Goal: Communication & Community: Participate in discussion

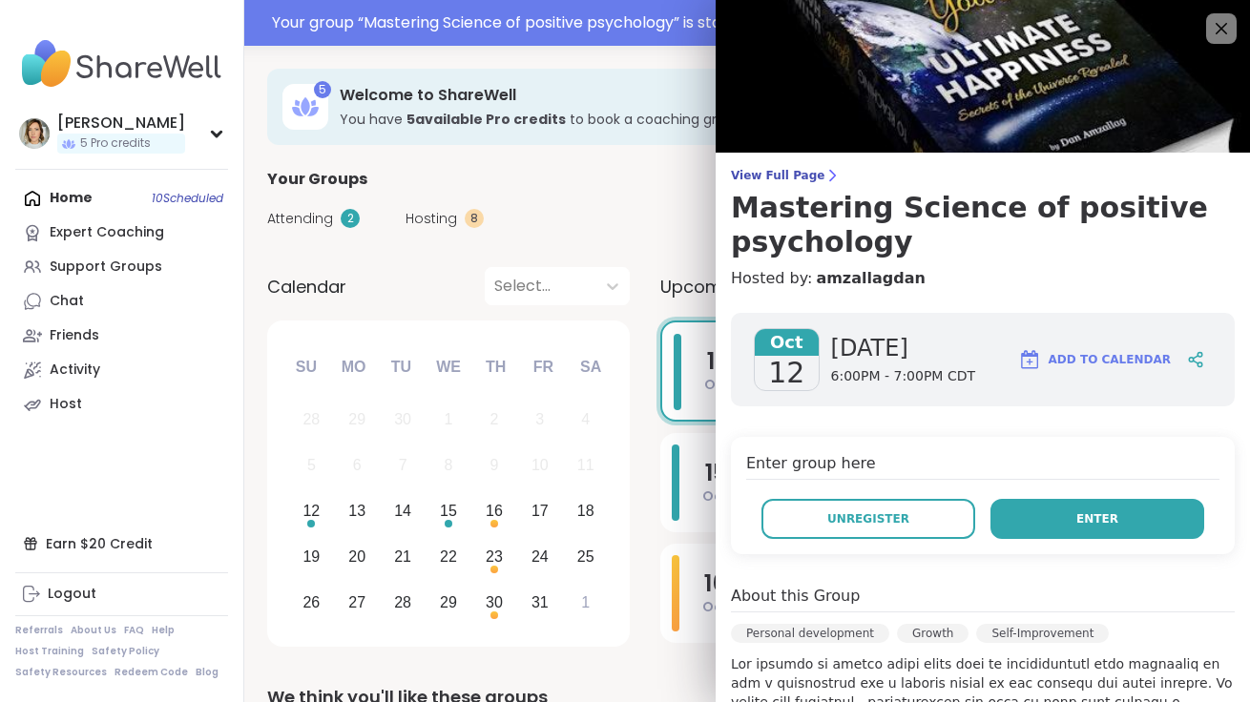
click at [1075, 513] on button "Enter" at bounding box center [1098, 519] width 214 height 40
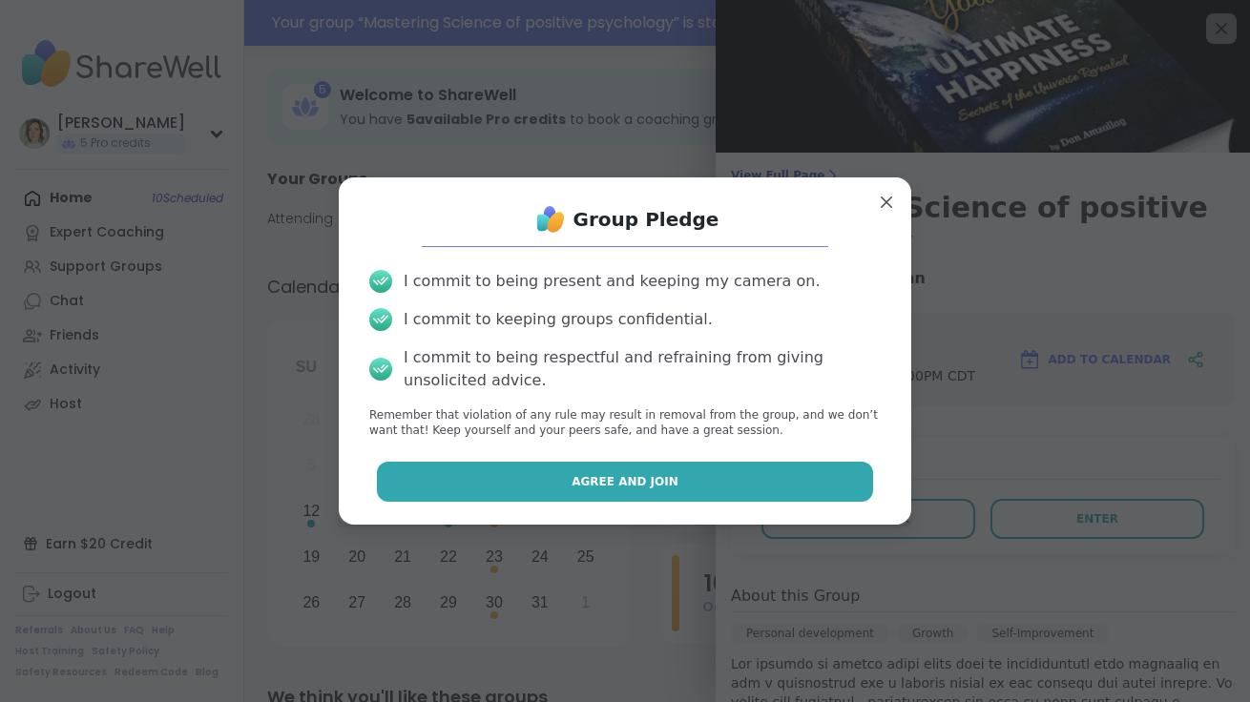
click at [663, 497] on button "Agree and Join" at bounding box center [625, 482] width 497 height 40
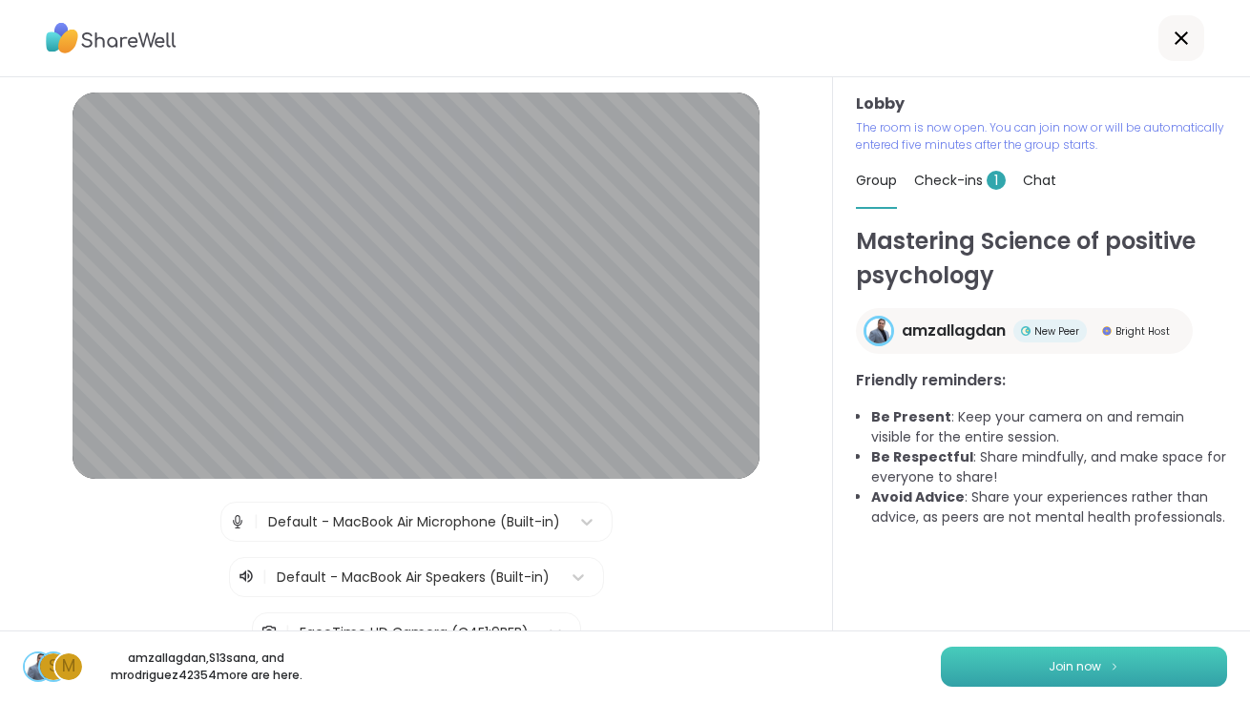
click at [1020, 658] on button "Join now" at bounding box center [1084, 667] width 286 height 40
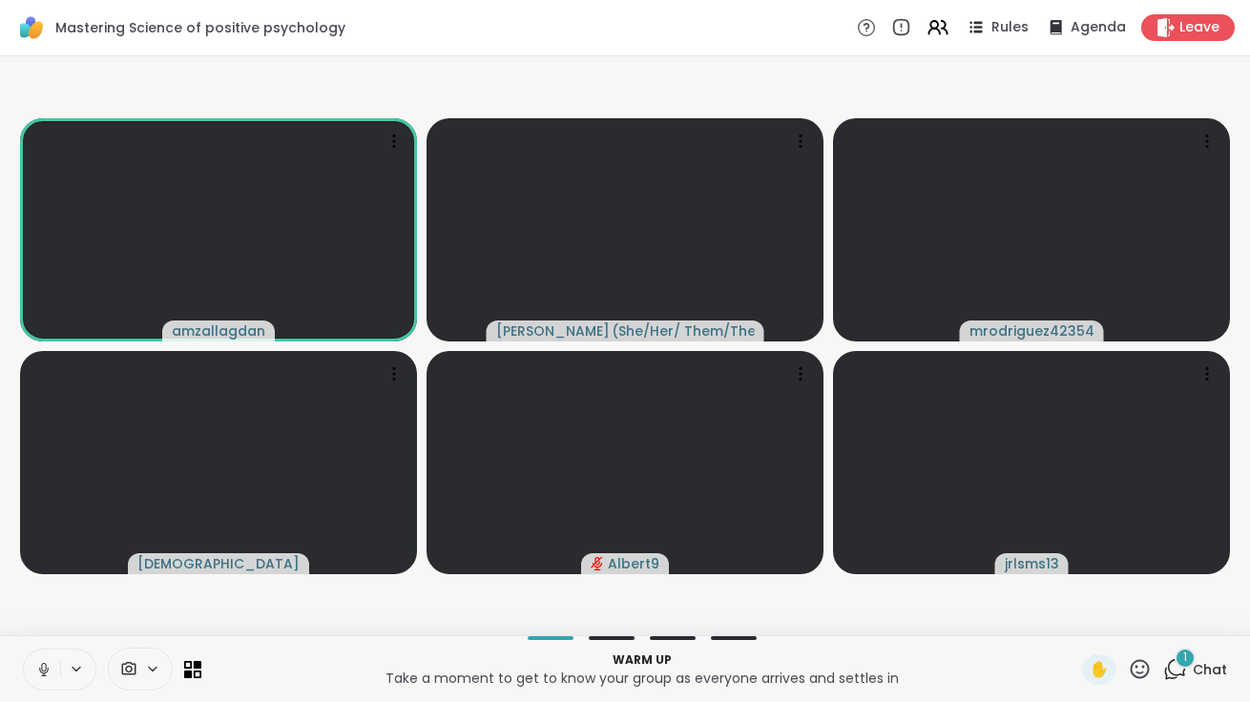
click at [1178, 676] on icon at bounding box center [1177, 667] width 18 height 17
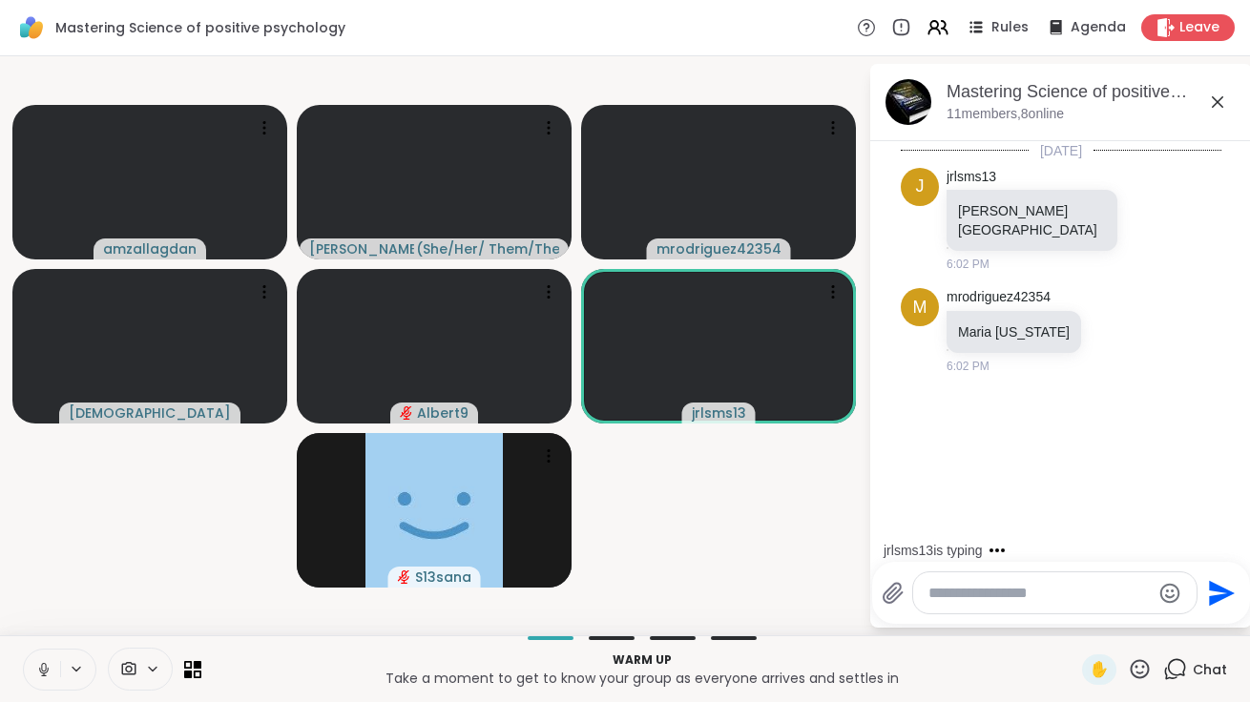
click at [974, 584] on textarea "Type your message" at bounding box center [1040, 593] width 222 height 19
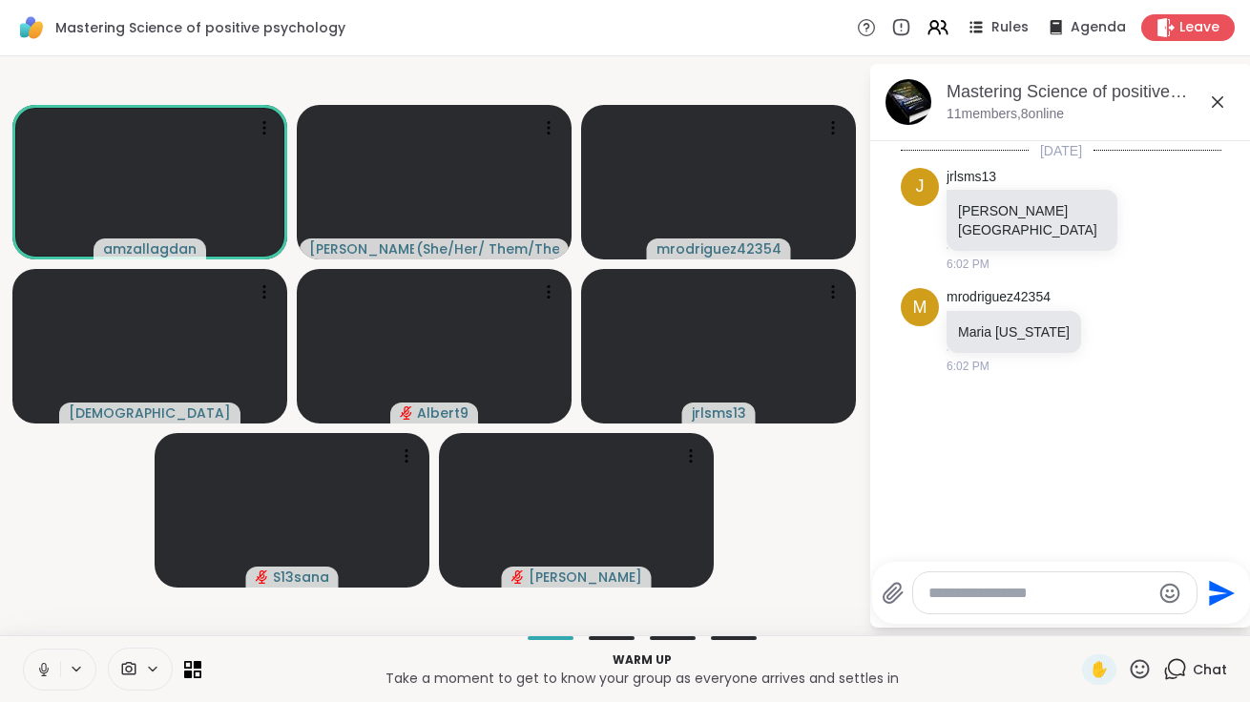
click at [51, 669] on icon at bounding box center [43, 669] width 17 height 17
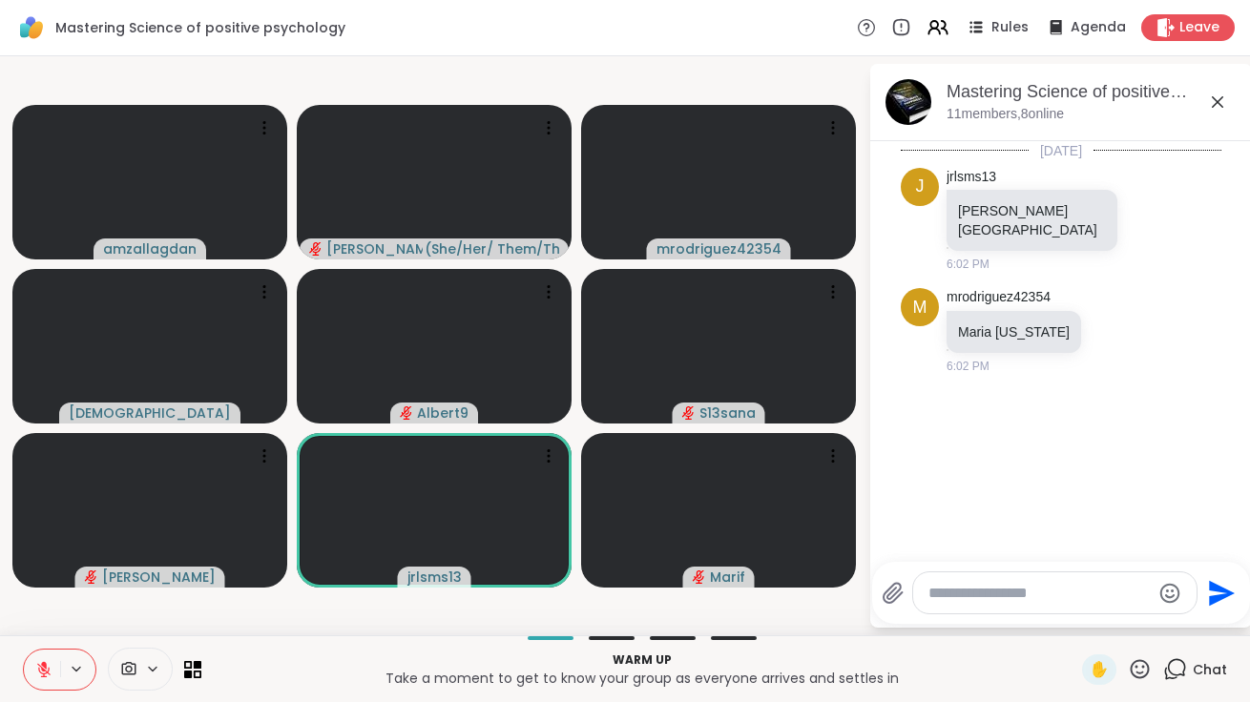
click at [51, 669] on icon at bounding box center [43, 669] width 17 height 17
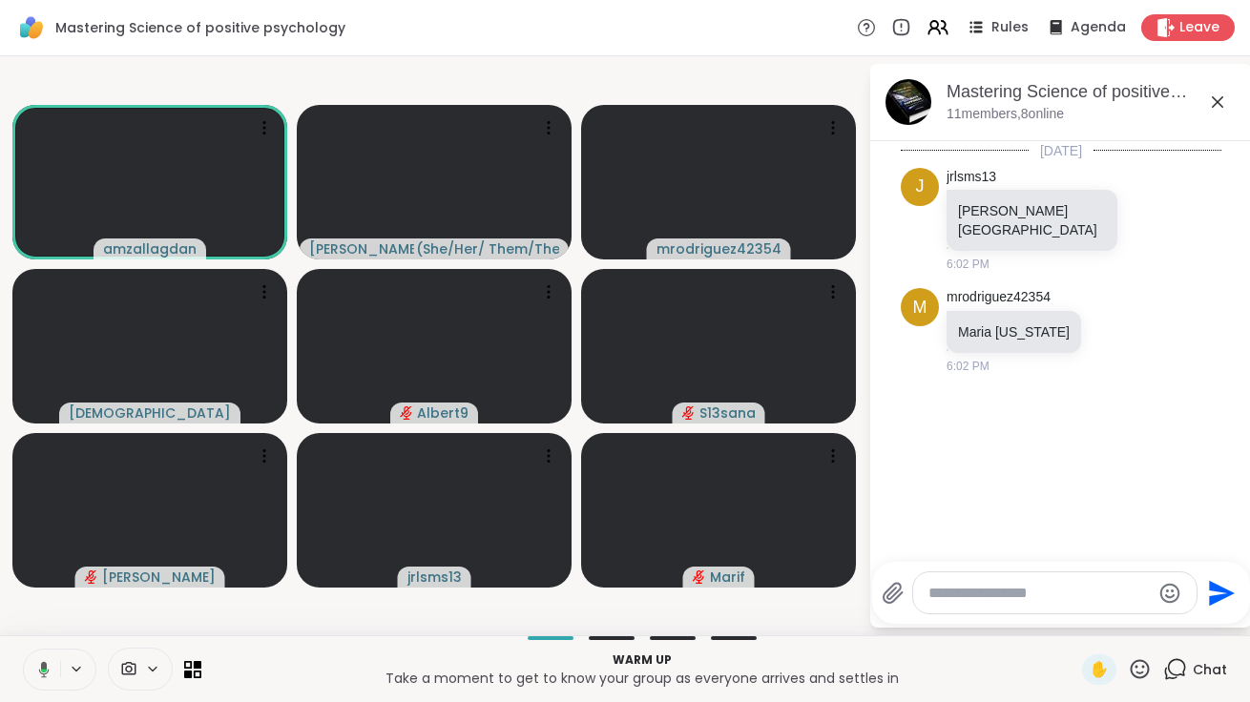
click at [51, 669] on button at bounding box center [40, 670] width 39 height 40
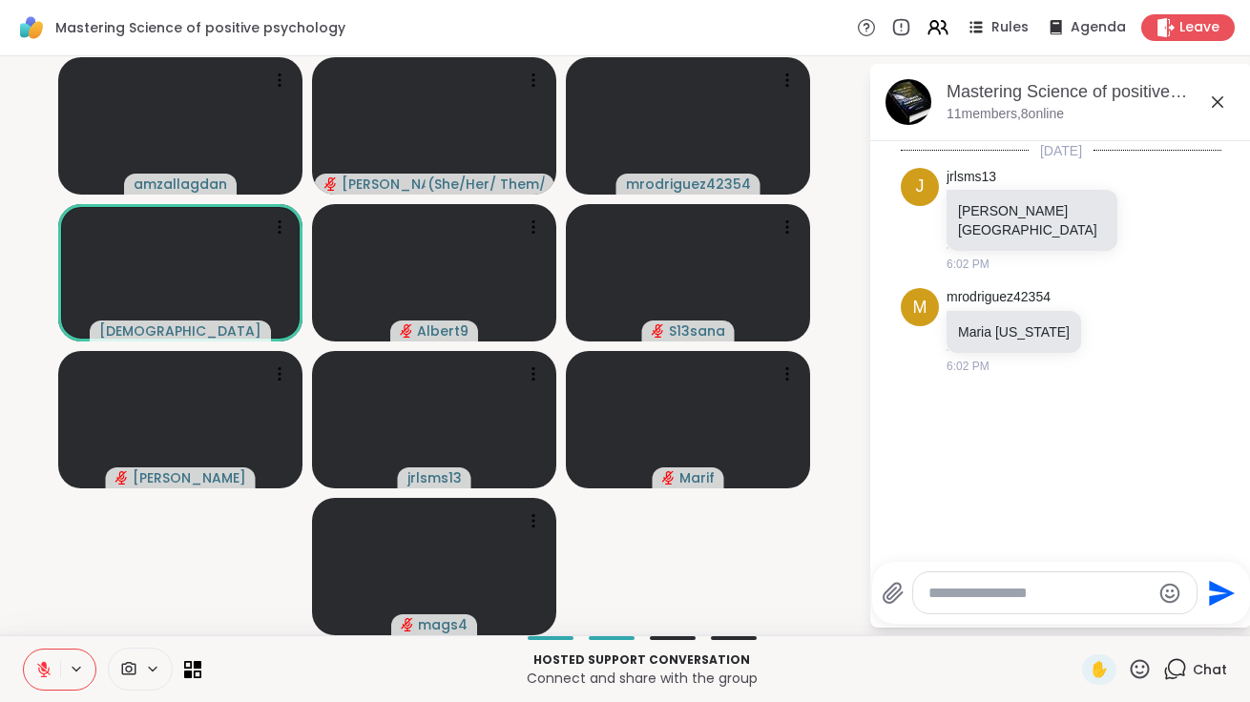
click at [940, 591] on textarea "Type your message" at bounding box center [1040, 593] width 222 height 19
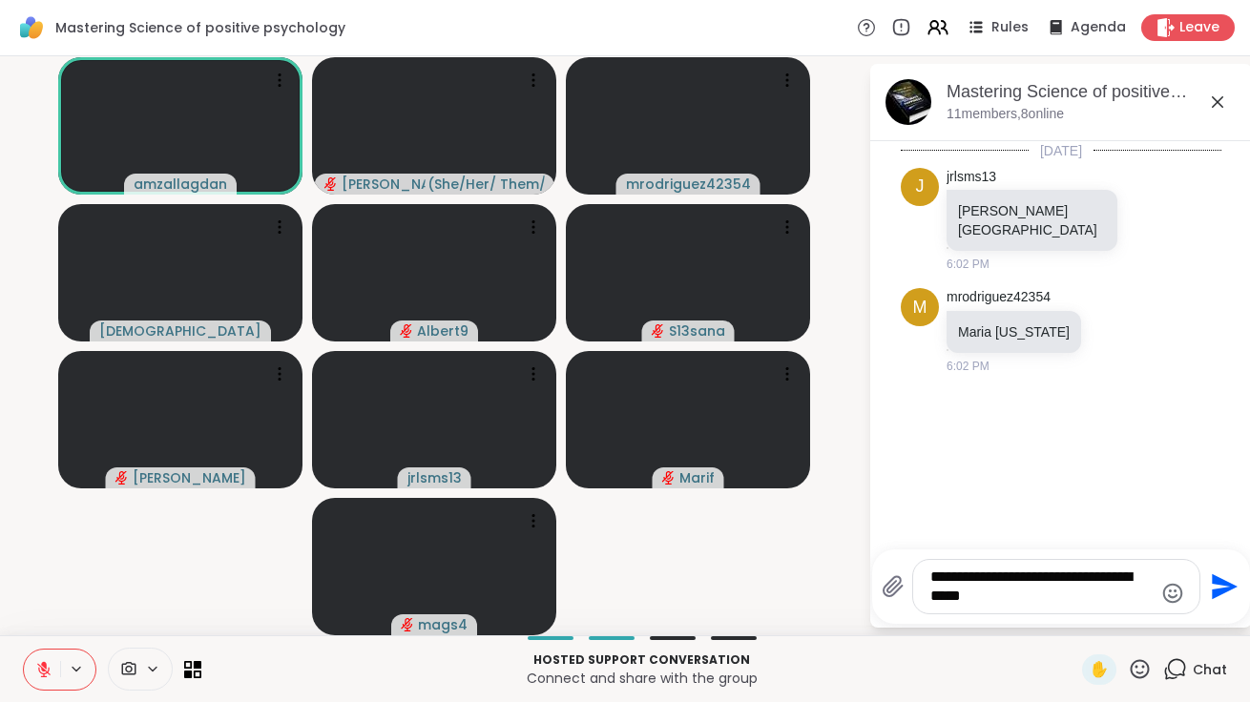
type textarea "**********"
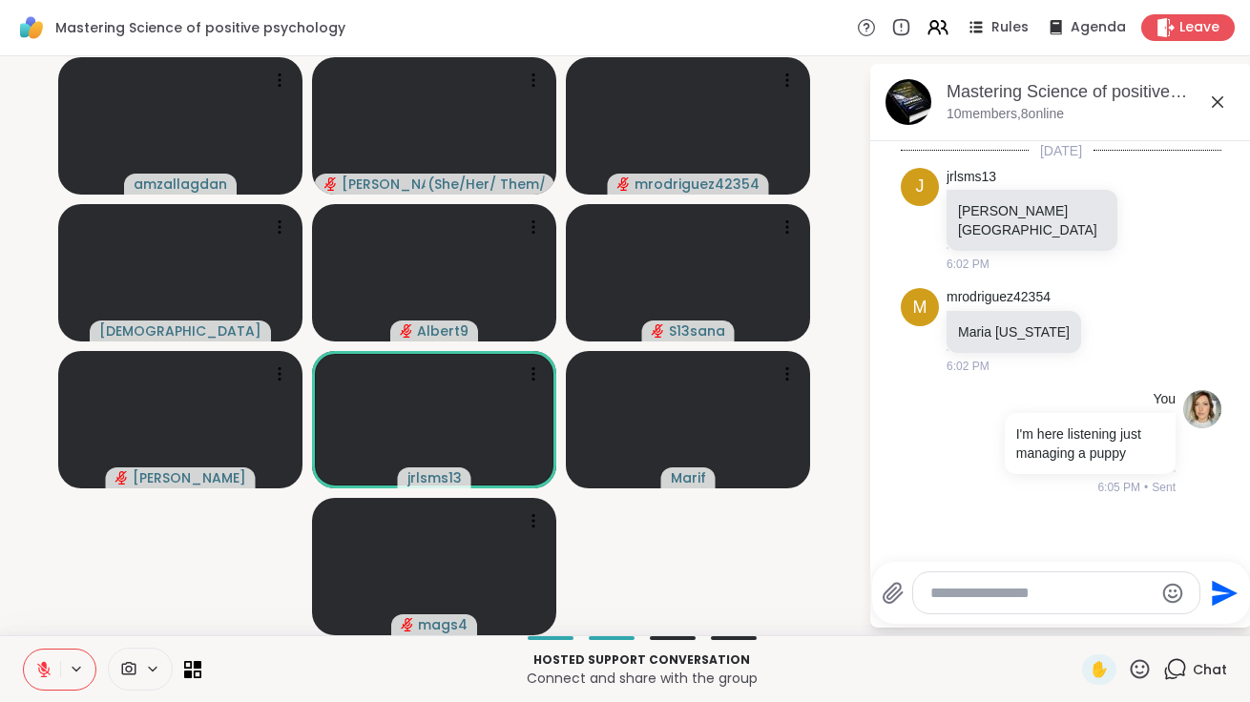
click at [970, 602] on textarea "Type your message" at bounding box center [1041, 593] width 222 height 19
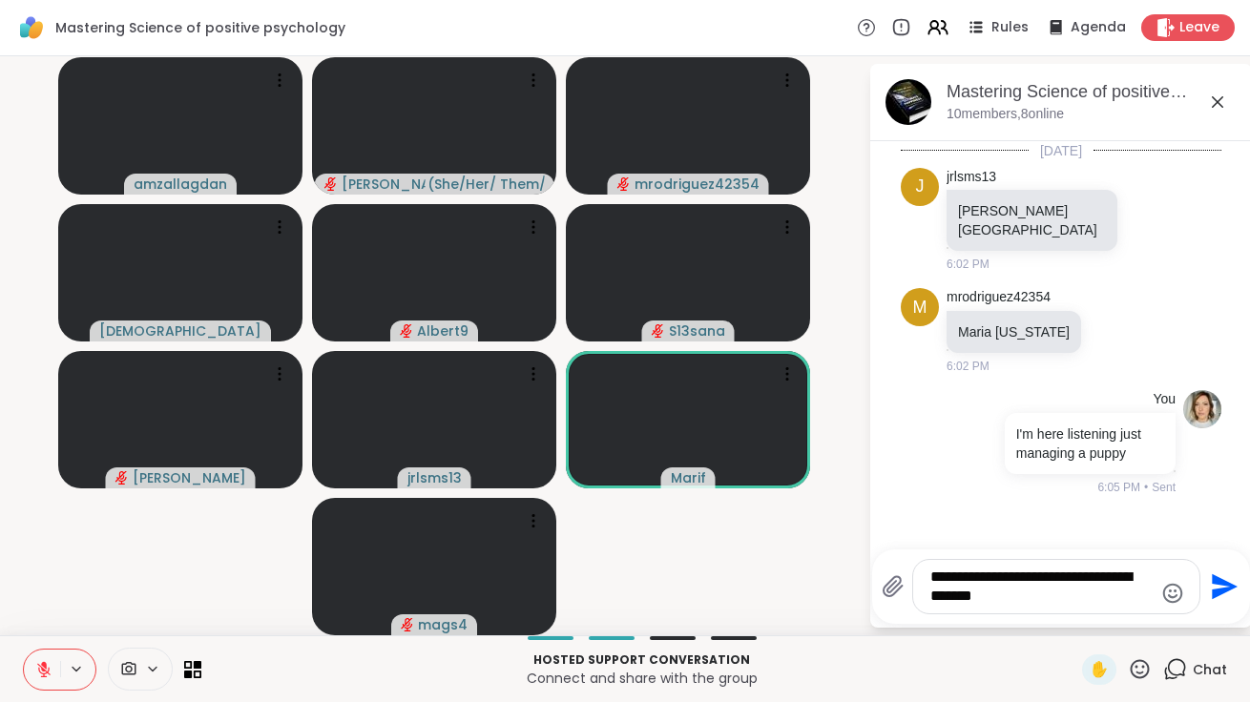
type textarea "**********"
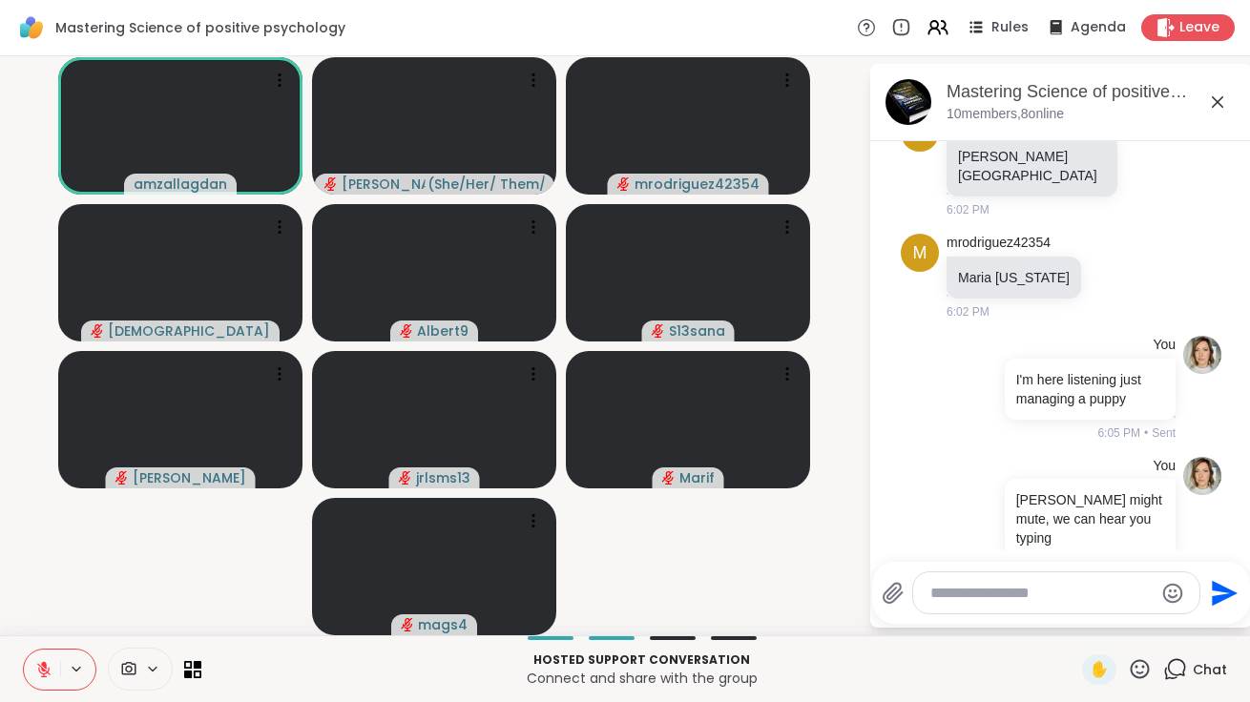
click at [45, 669] on icon at bounding box center [43, 669] width 17 height 17
click at [41, 670] on icon at bounding box center [43, 669] width 17 height 17
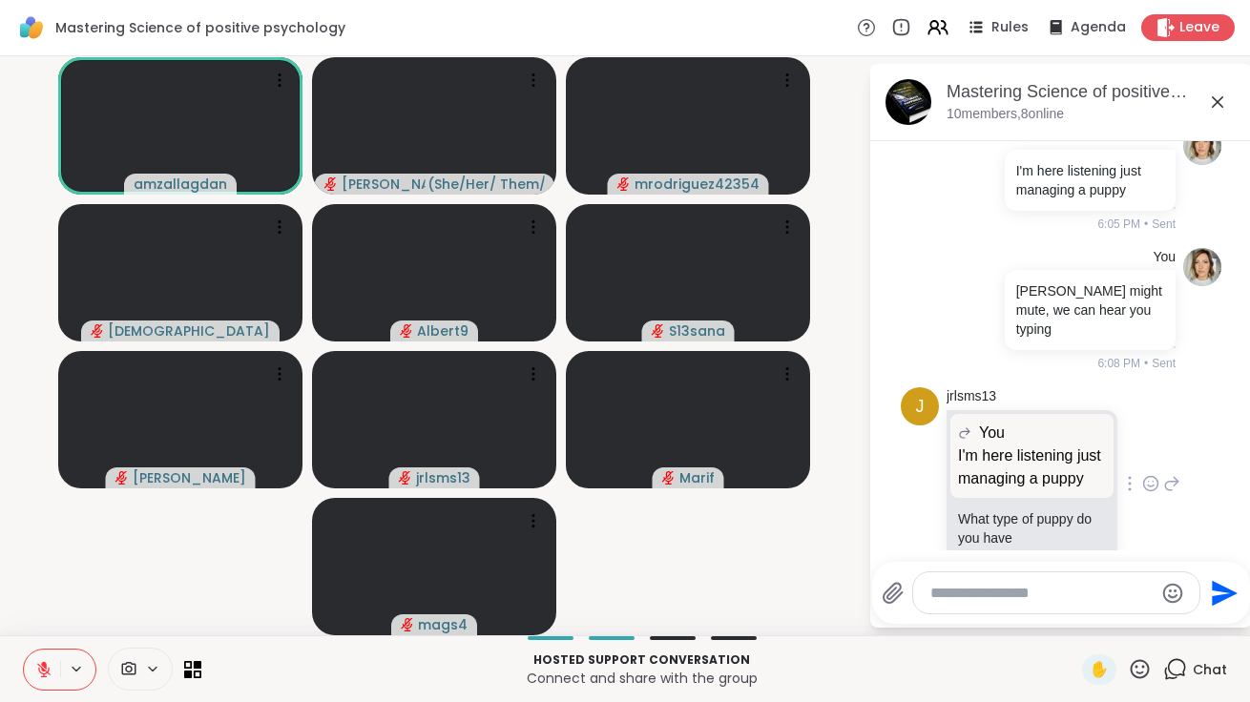
click at [1017, 510] on p "What type of puppy do you have" at bounding box center [1032, 529] width 148 height 38
click at [1172, 472] on icon at bounding box center [1171, 483] width 17 height 23
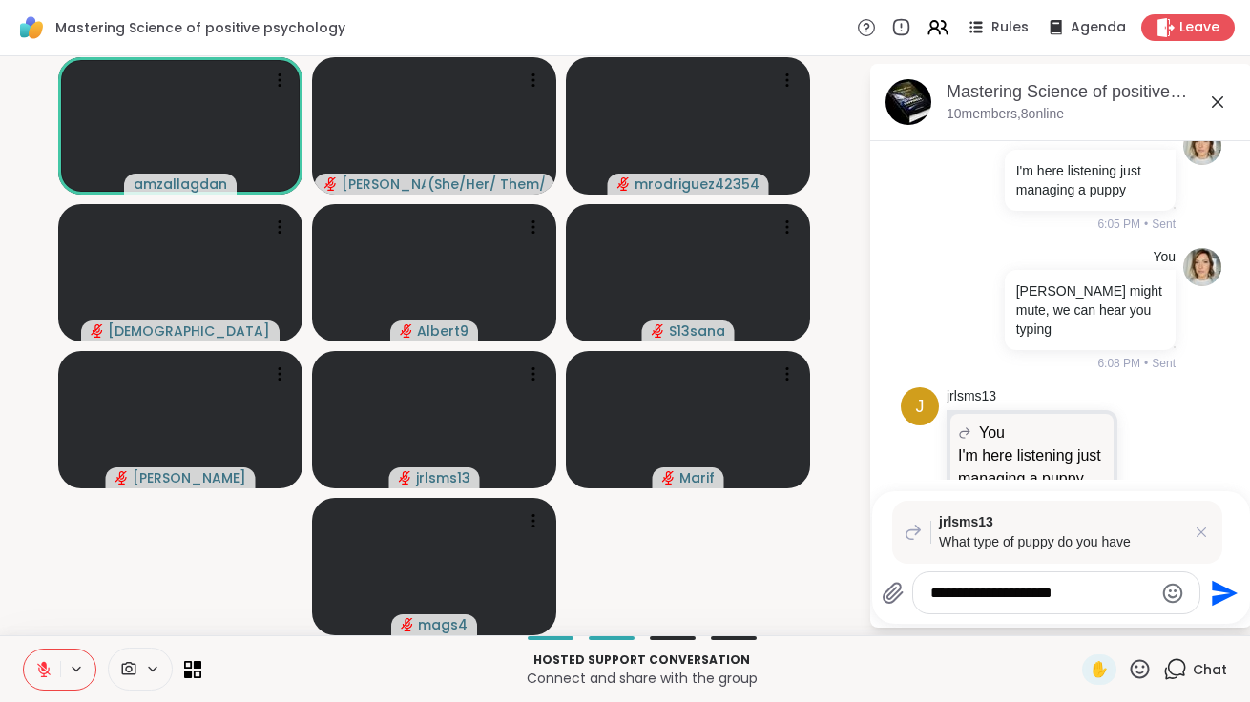
type textarea "**********"
click at [1217, 593] on icon "Send" at bounding box center [1222, 593] width 31 height 31
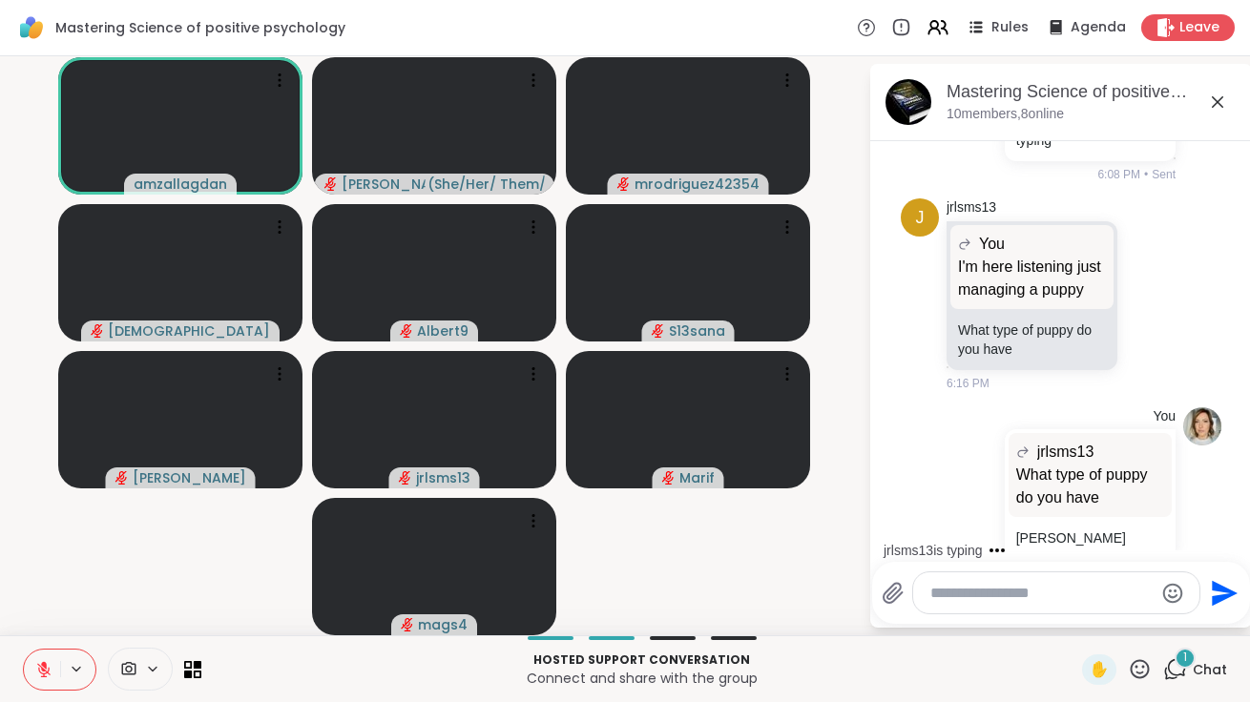
scroll to position [574, 0]
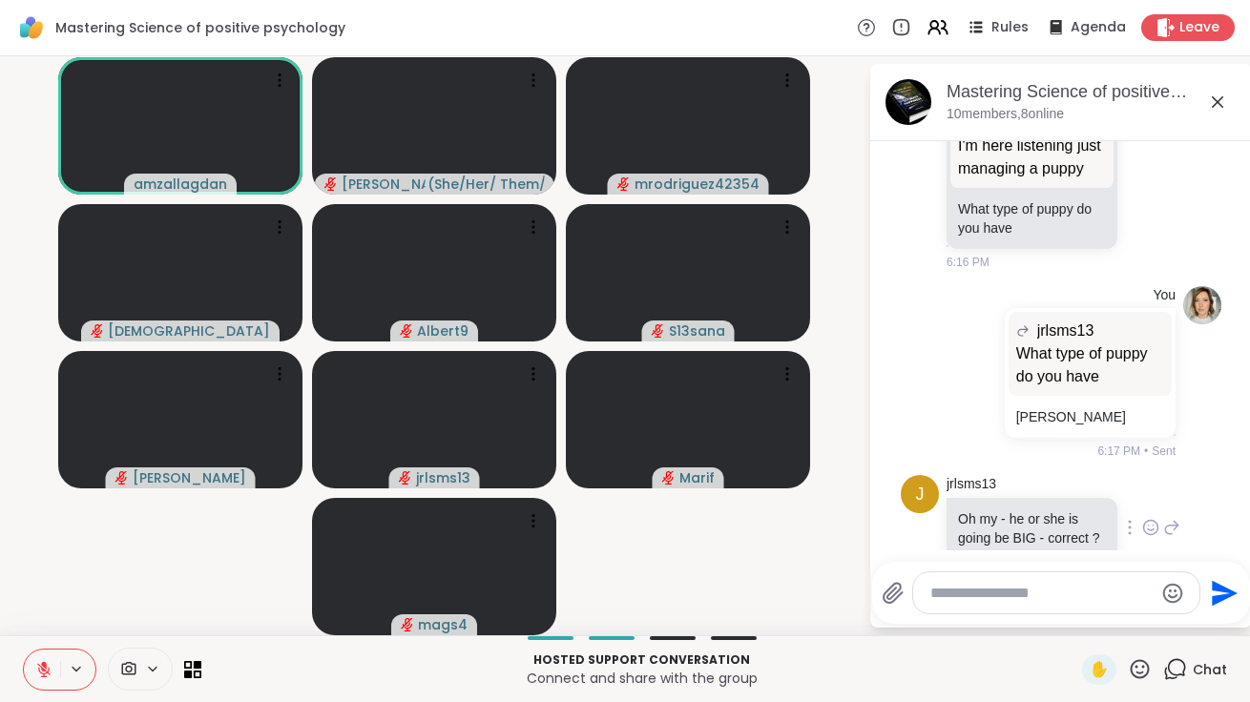
click at [1170, 516] on icon at bounding box center [1171, 527] width 17 height 23
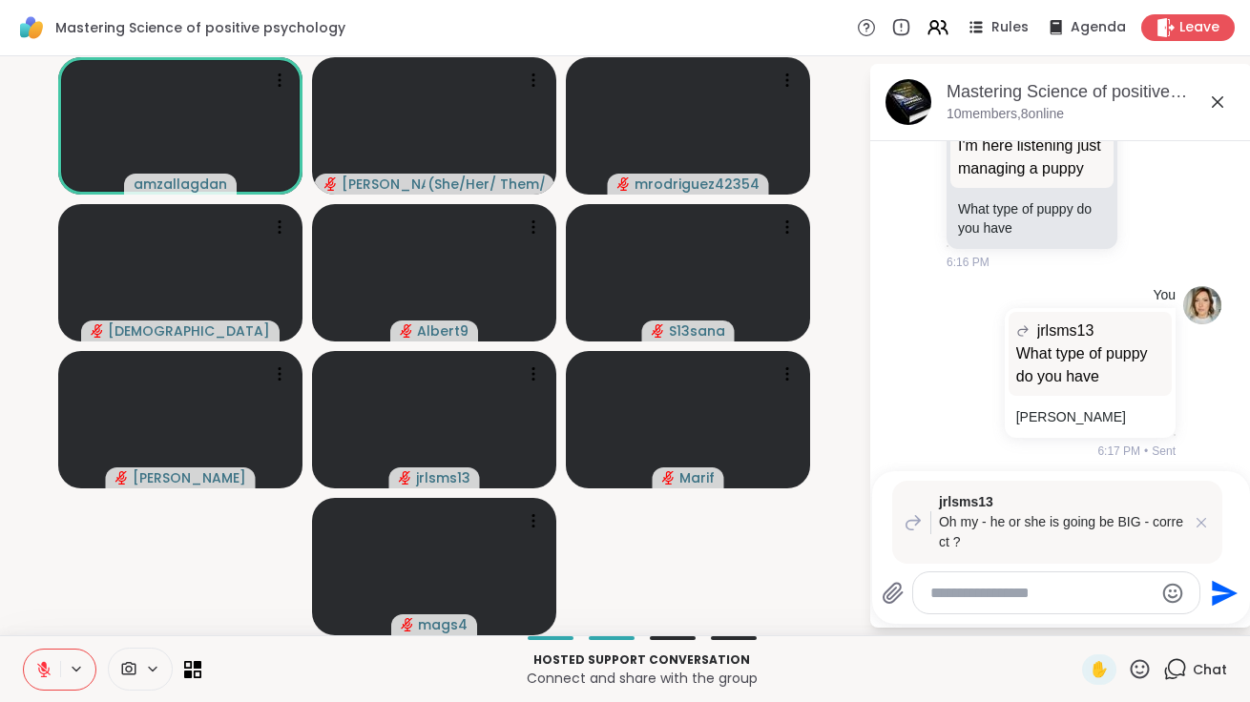
type textarea "*"
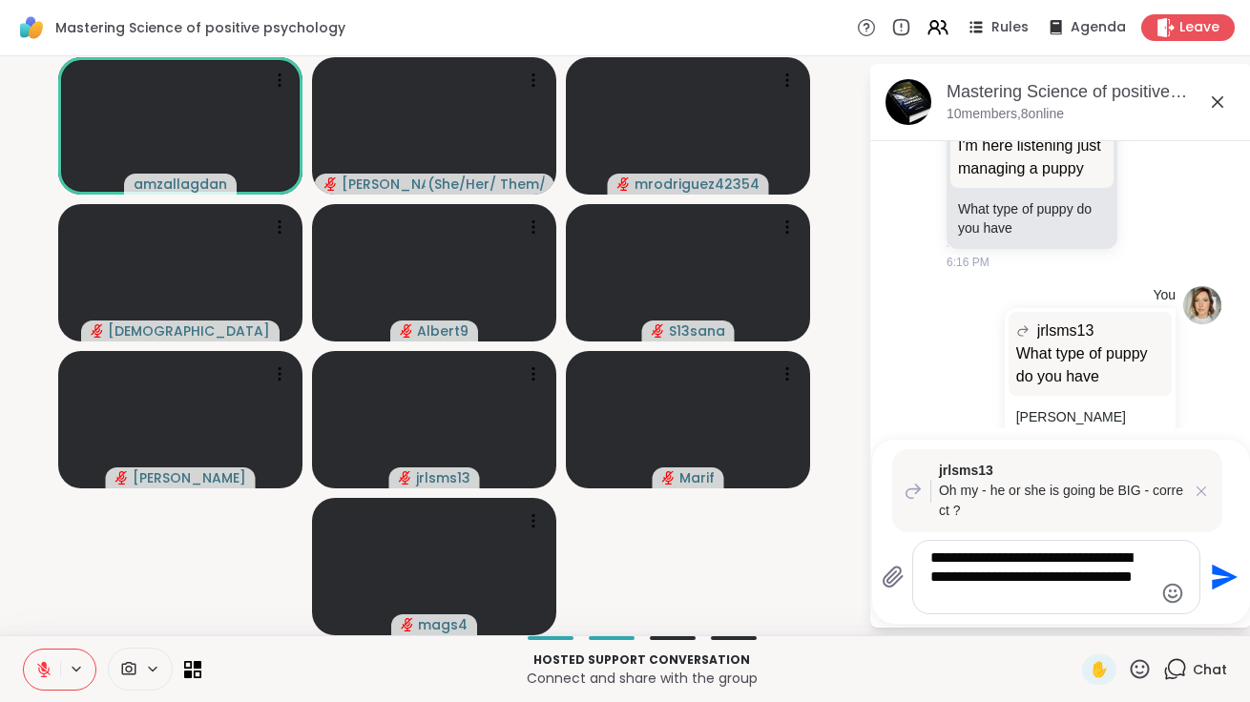
type textarea "**********"
click at [1215, 575] on icon "Send" at bounding box center [1222, 577] width 31 height 31
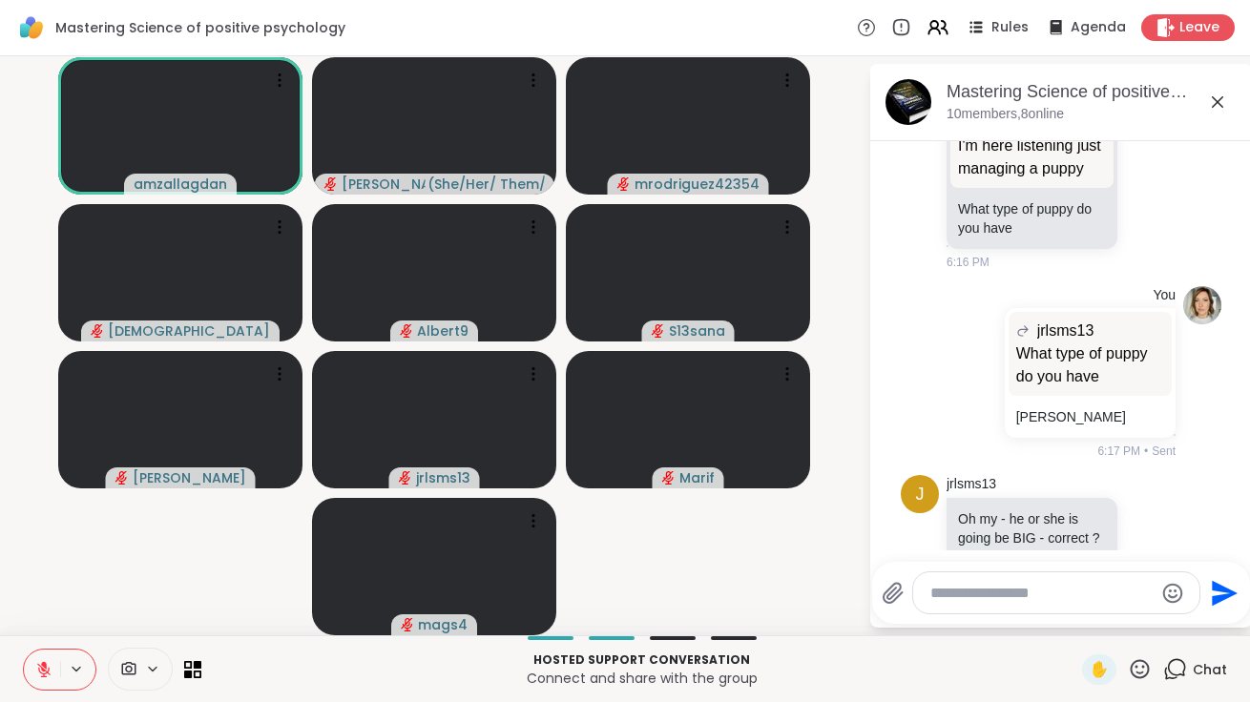
scroll to position [844, 0]
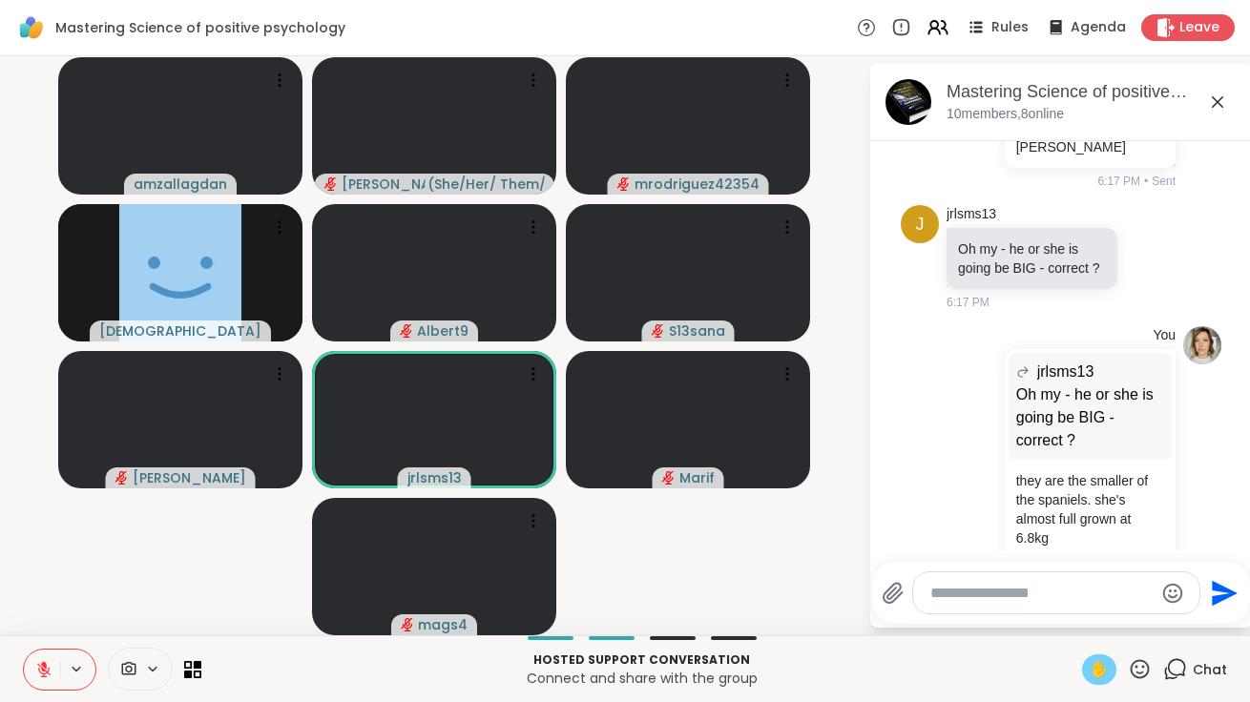
click at [1108, 674] on span "✋" at bounding box center [1099, 670] width 19 height 23
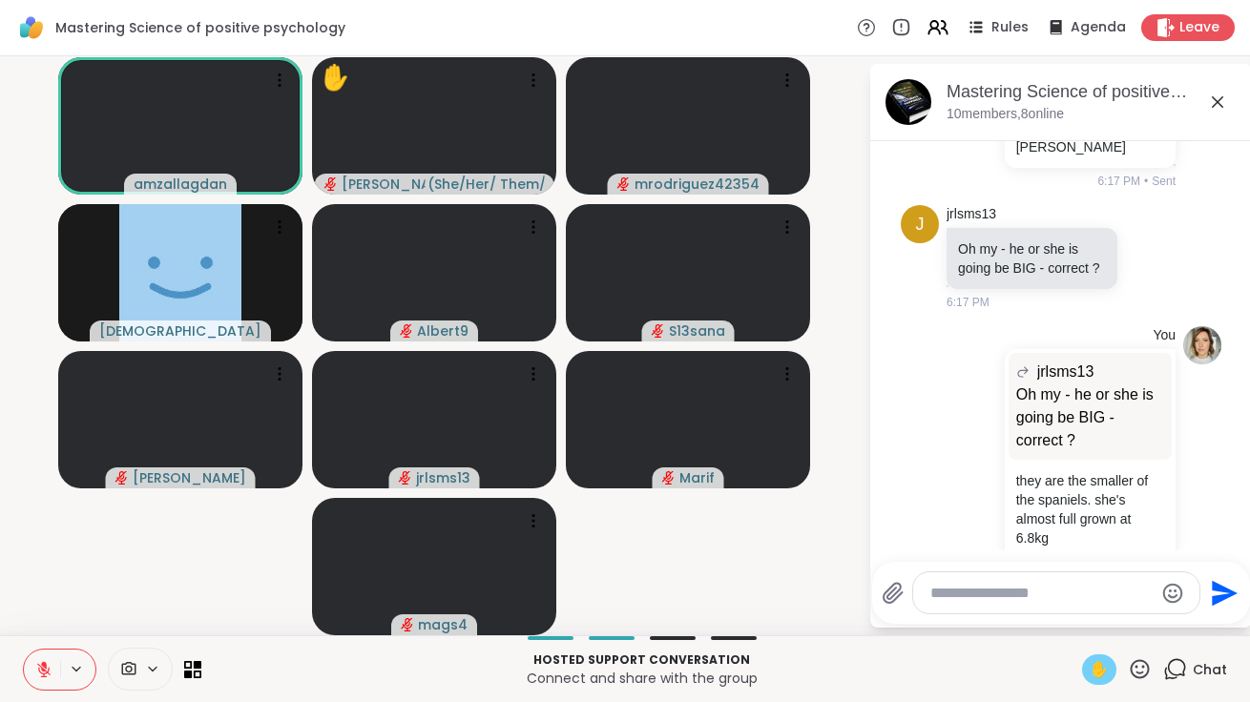
click at [1107, 672] on span "✋" at bounding box center [1099, 670] width 19 height 23
click at [29, 669] on button at bounding box center [42, 670] width 36 height 40
click at [39, 668] on icon at bounding box center [44, 670] width 10 height 6
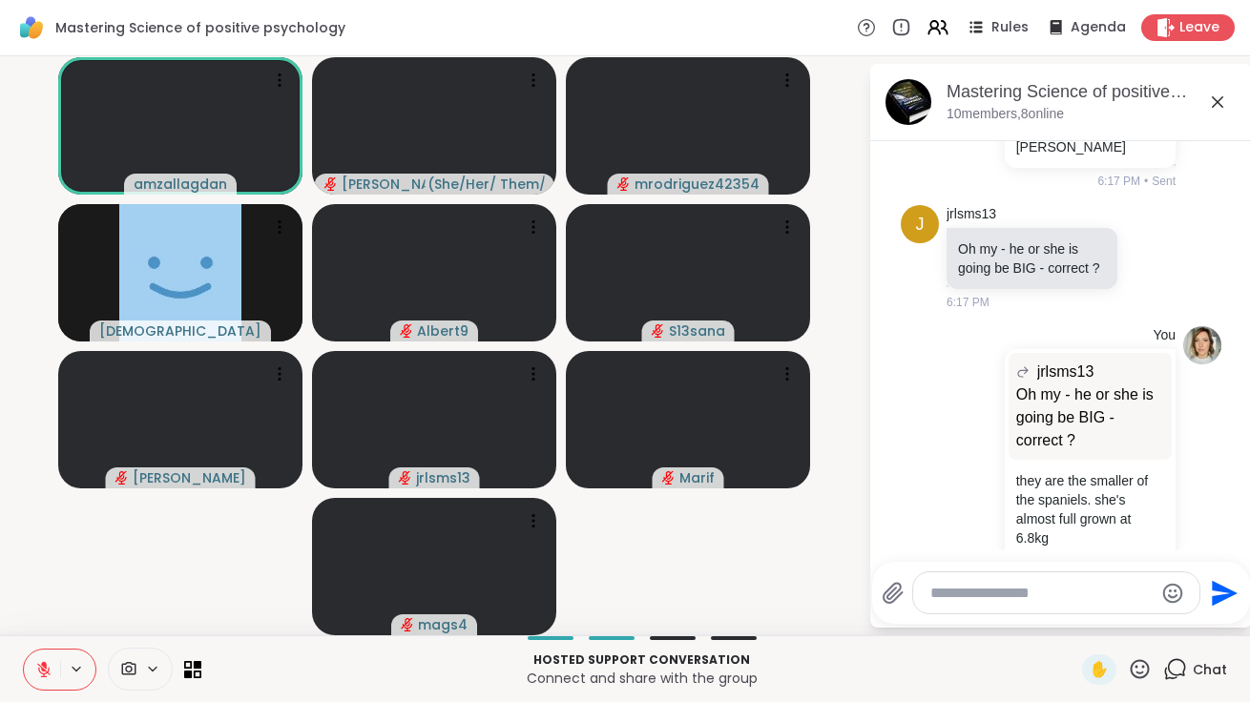
click at [39, 668] on icon at bounding box center [43, 669] width 17 height 17
click at [42, 669] on icon at bounding box center [43, 667] width 5 height 9
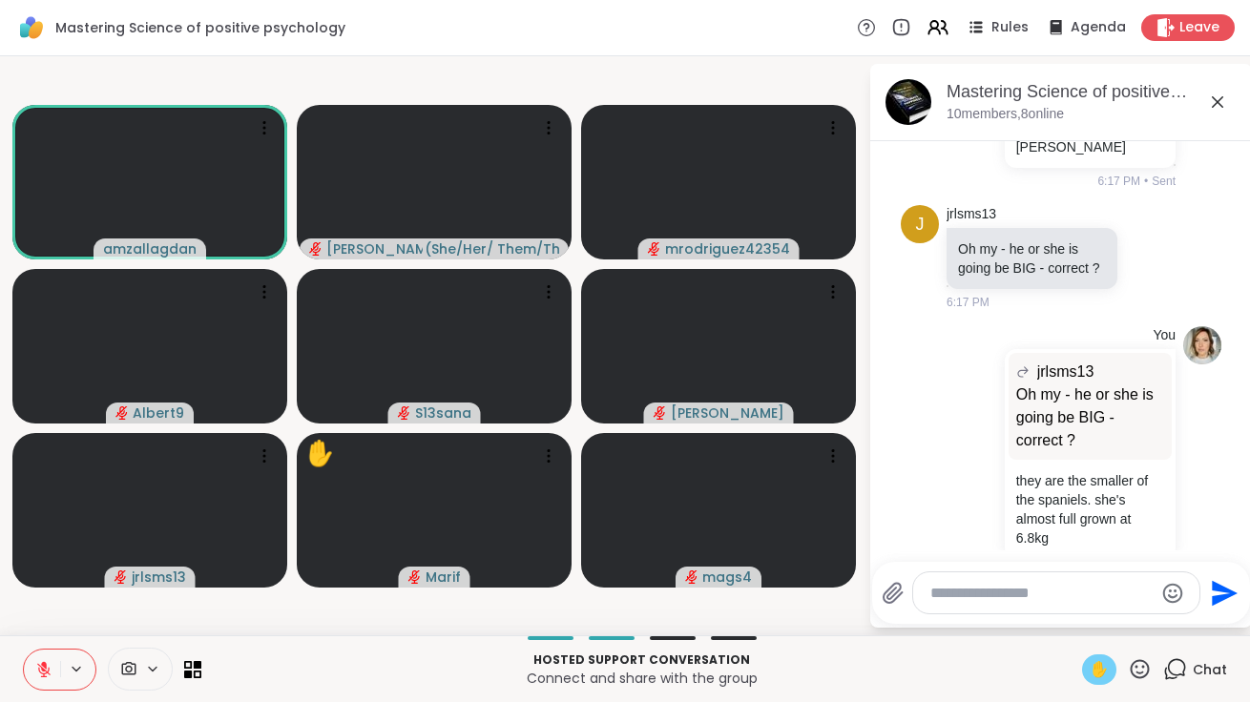
click at [1097, 667] on span "✋" at bounding box center [1099, 670] width 19 height 23
click at [42, 663] on icon at bounding box center [44, 665] width 6 height 8
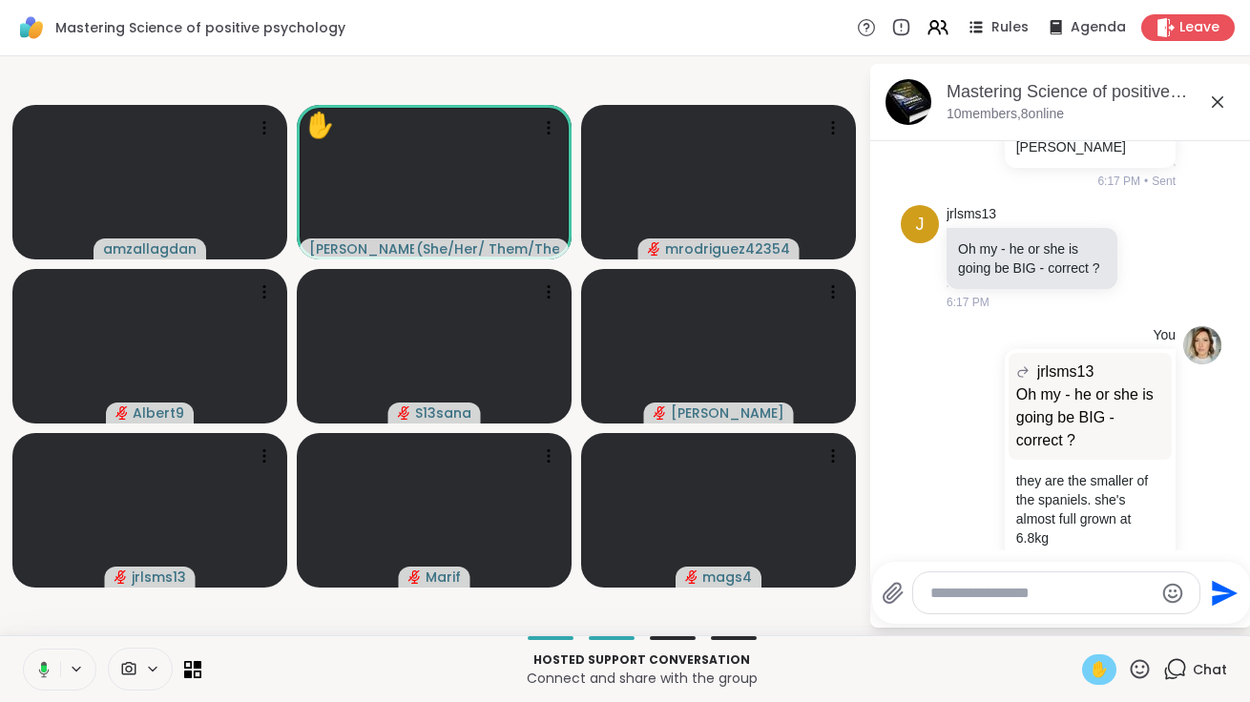
click at [1109, 670] on span "✋" at bounding box center [1099, 670] width 19 height 23
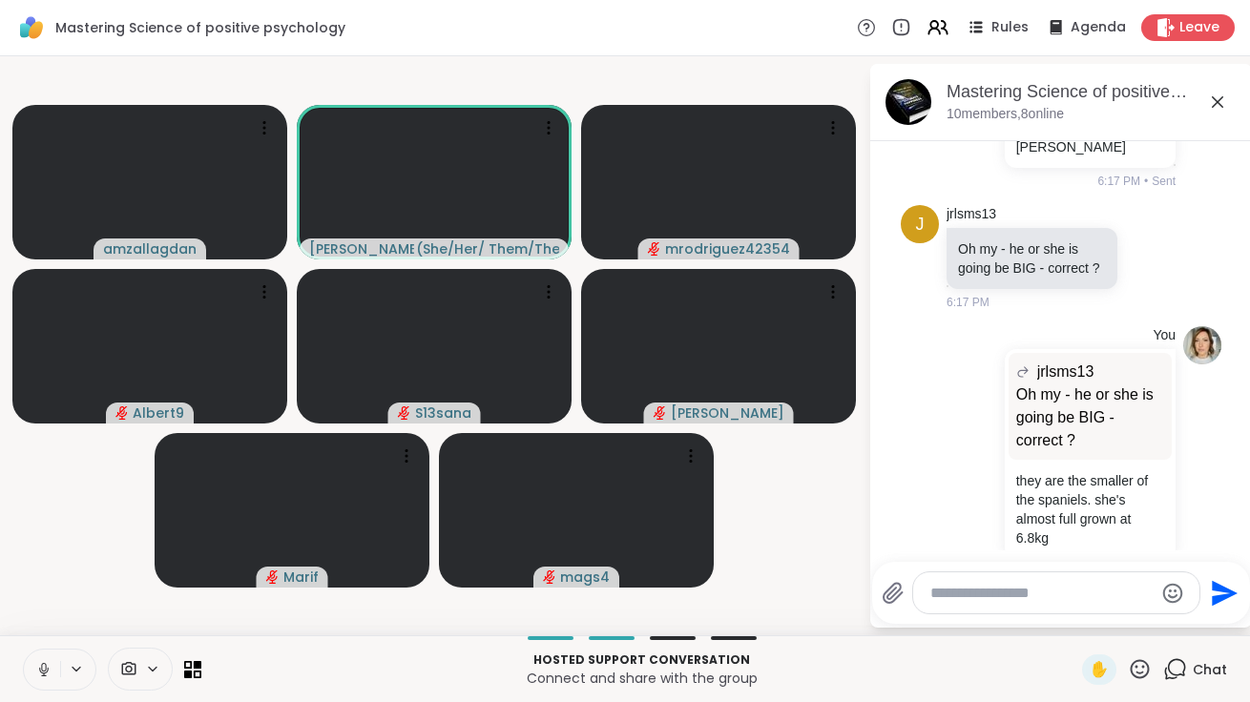
click at [47, 663] on icon at bounding box center [43, 669] width 17 height 17
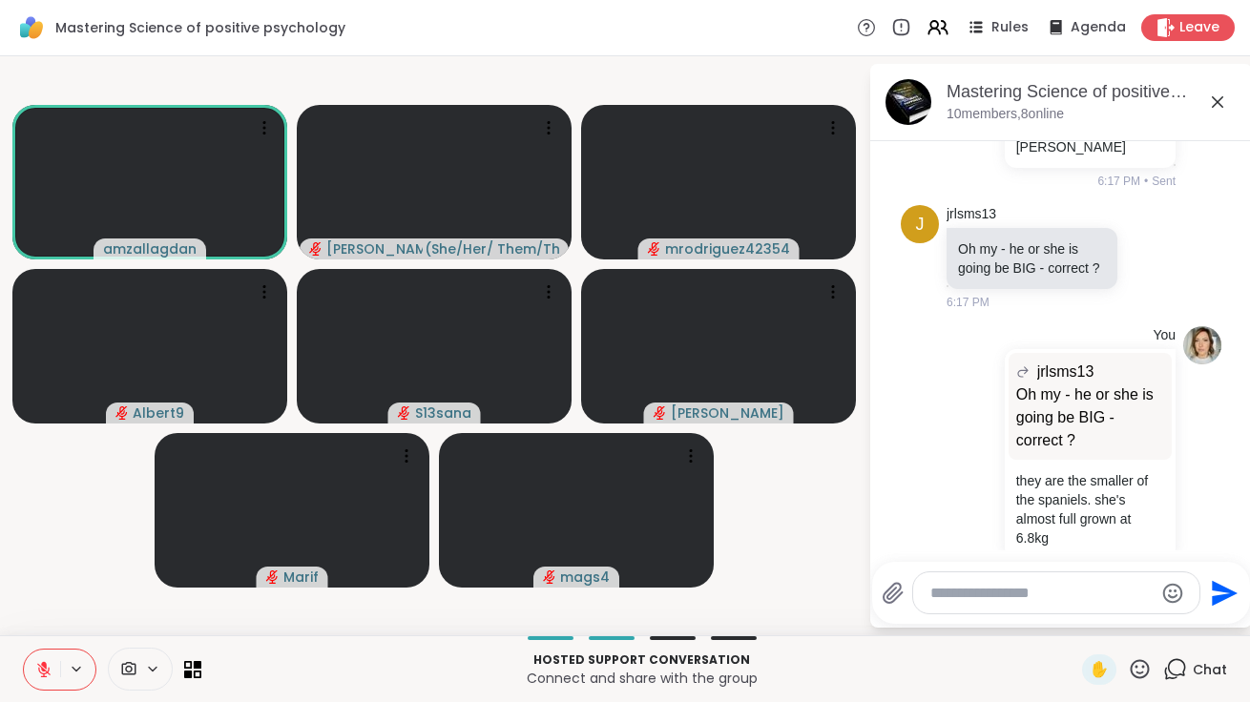
click at [47, 663] on icon at bounding box center [43, 669] width 17 height 17
click at [1101, 674] on span "✋" at bounding box center [1099, 670] width 19 height 23
click at [49, 664] on icon at bounding box center [43, 669] width 17 height 17
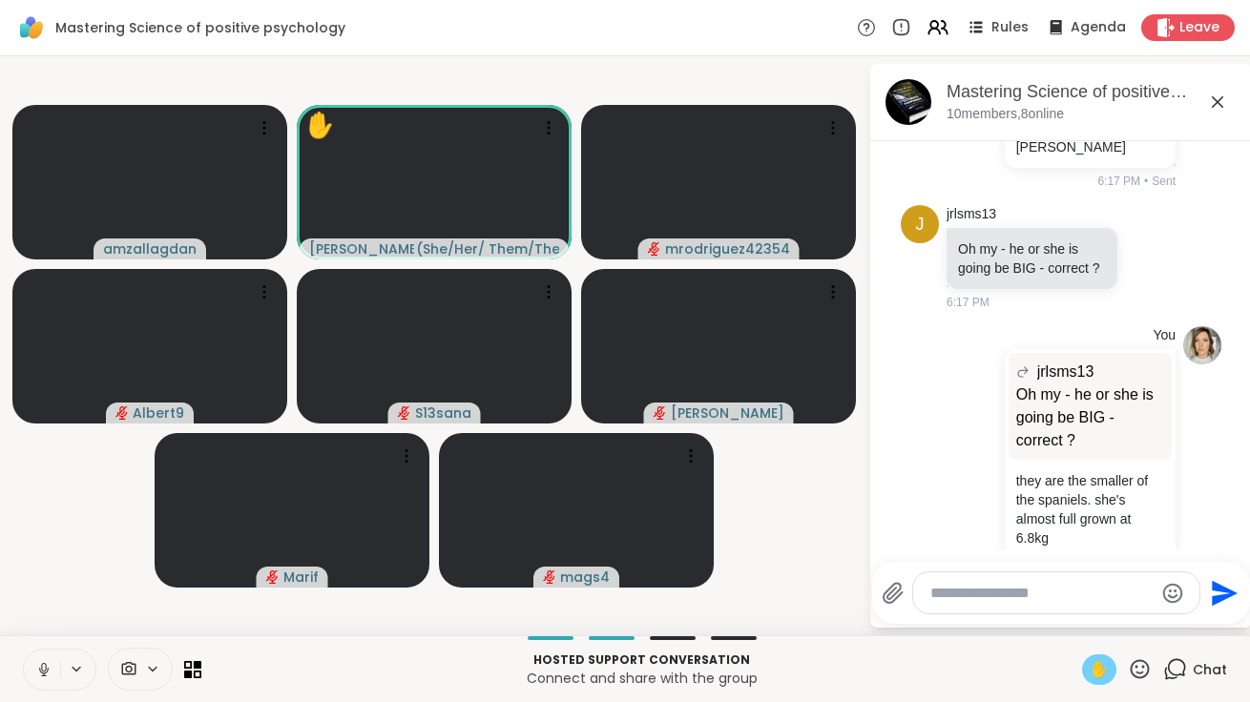
click at [1098, 661] on span "✋" at bounding box center [1099, 670] width 19 height 23
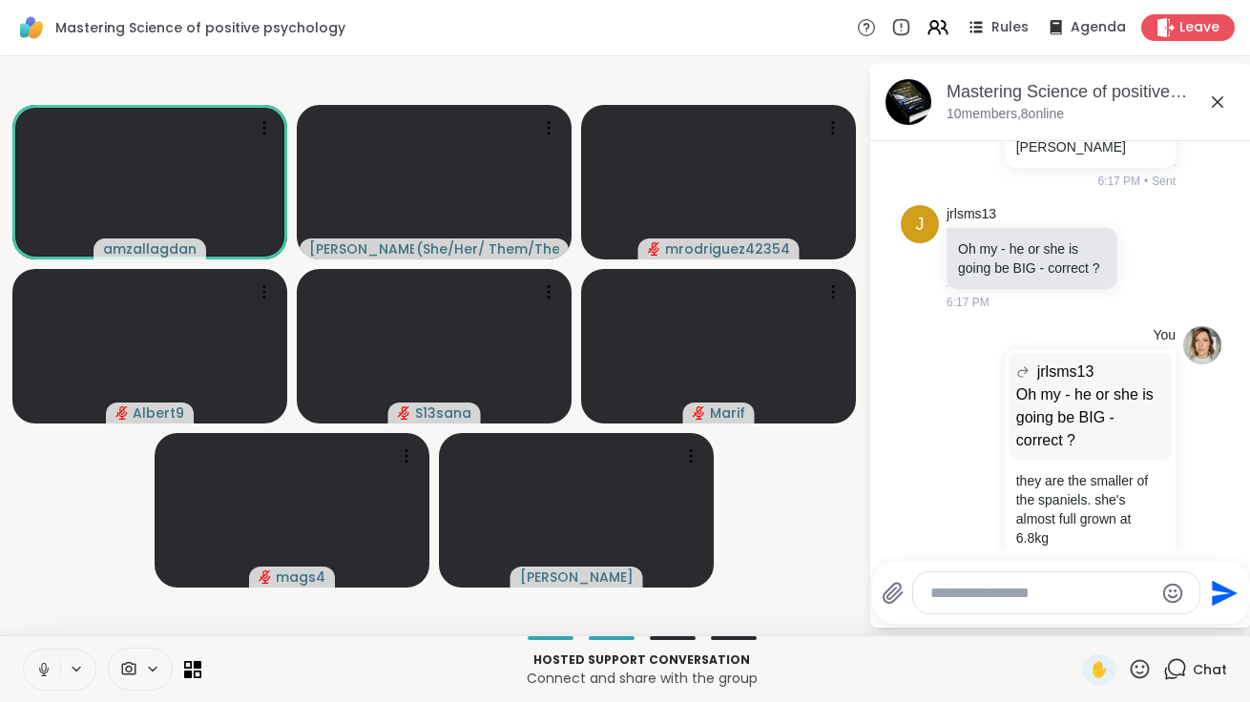
click at [46, 667] on icon at bounding box center [43, 667] width 5 height 9
click at [951, 603] on div at bounding box center [1056, 593] width 286 height 41
click at [949, 598] on textarea "Type your message" at bounding box center [1041, 593] width 222 height 19
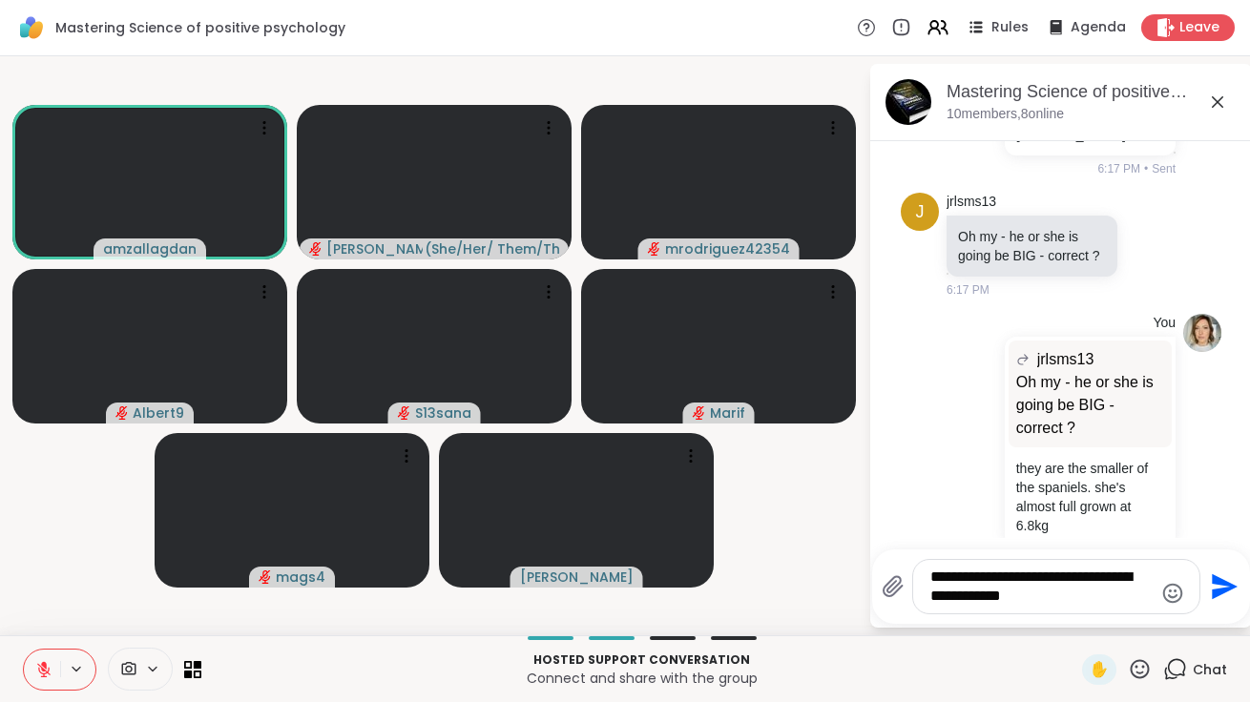
drag, startPoint x: 930, startPoint y: 596, endPoint x: 973, endPoint y: 596, distance: 43.9
click at [973, 596] on textarea "**********" at bounding box center [1041, 587] width 222 height 38
click at [1115, 597] on textarea "**********" at bounding box center [1041, 587] width 222 height 38
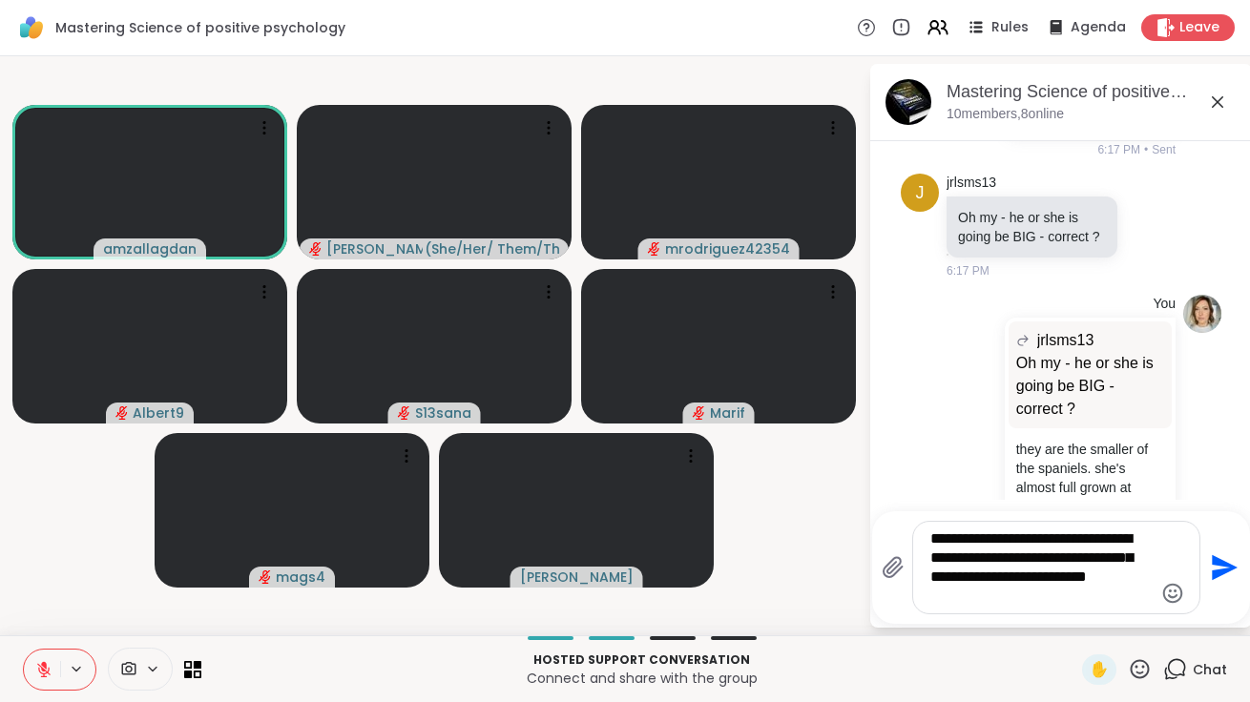
scroll to position [894, 0]
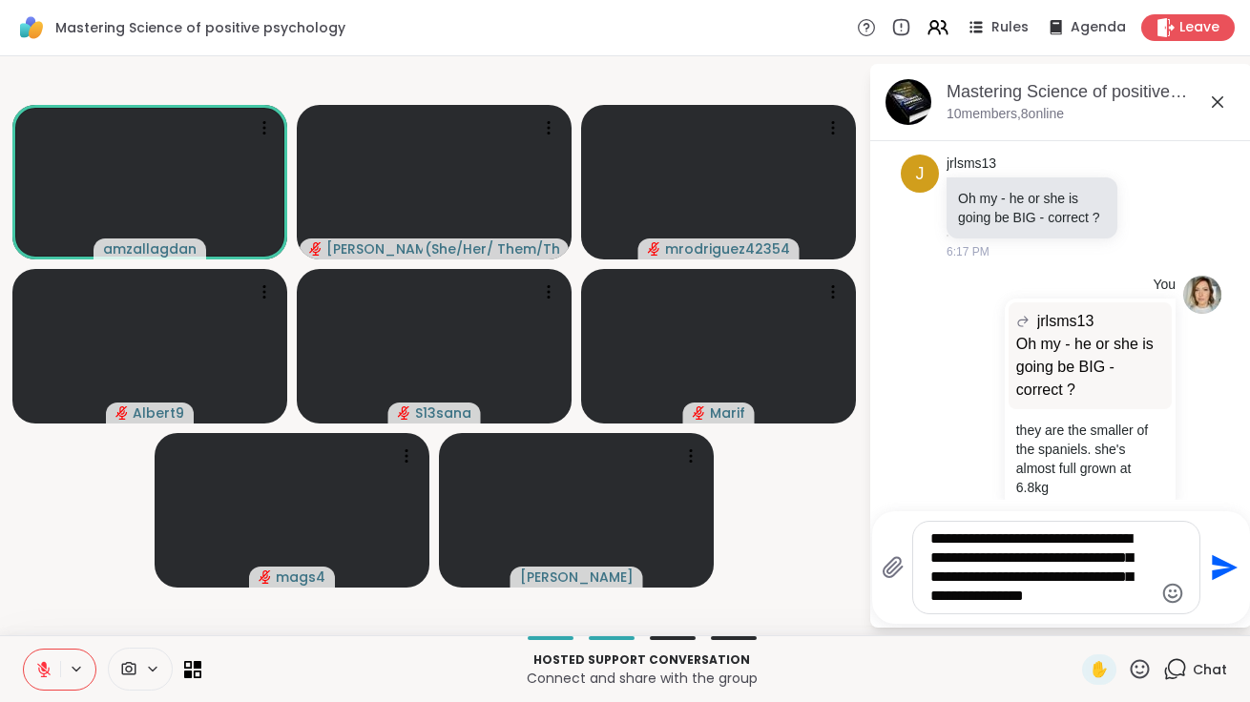
type textarea "**********"
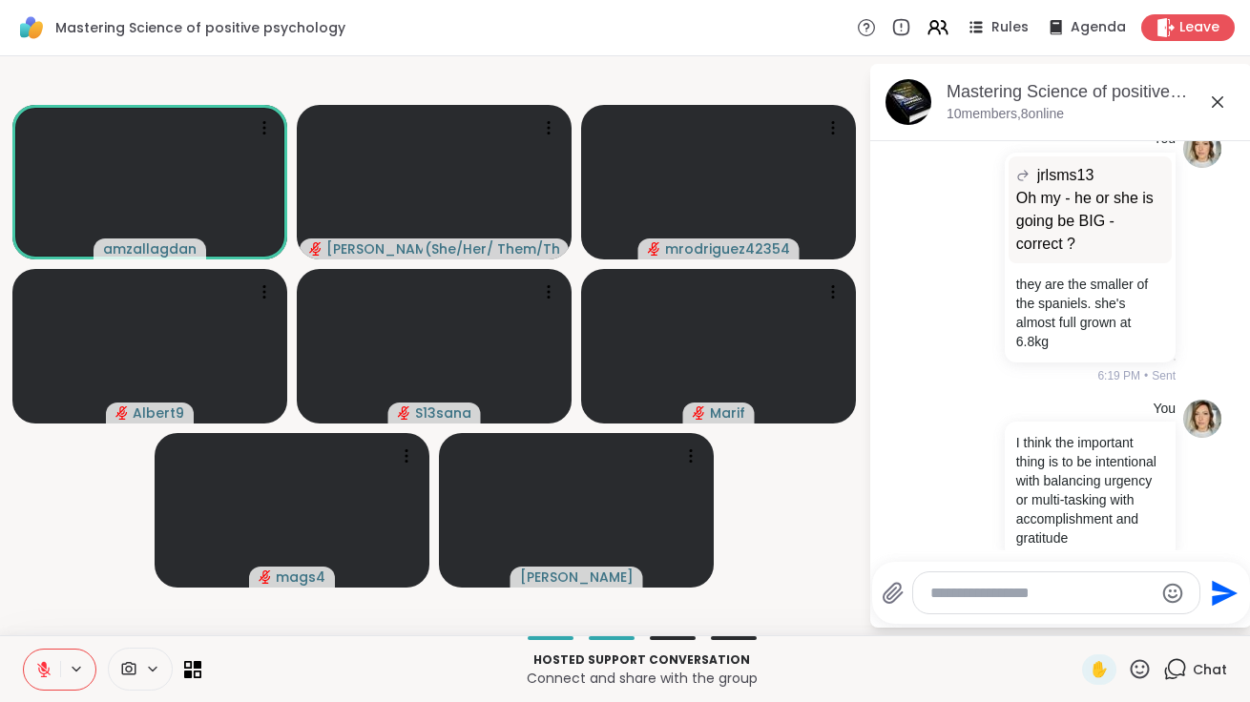
scroll to position [1068, 0]
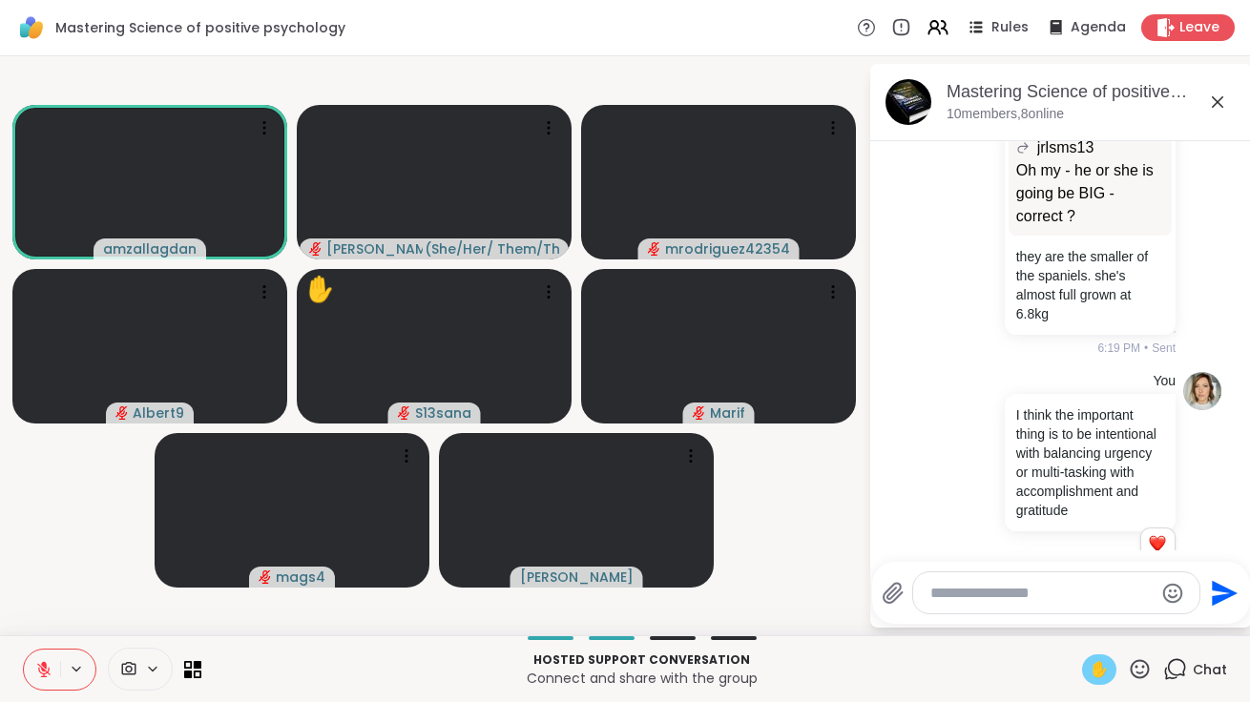
click at [1109, 671] on span "✋" at bounding box center [1099, 670] width 19 height 23
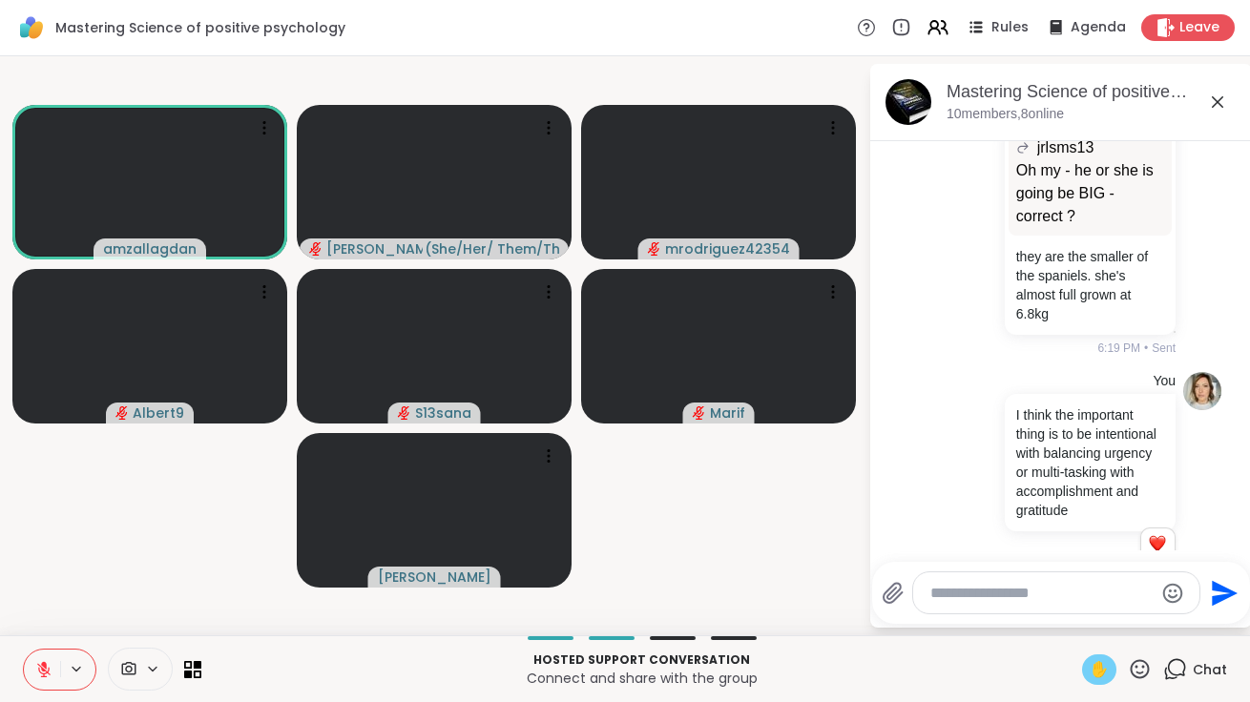
click at [1109, 671] on span "✋" at bounding box center [1099, 670] width 19 height 23
click at [50, 680] on button at bounding box center [42, 670] width 36 height 40
click at [1109, 671] on span "✋" at bounding box center [1099, 670] width 19 height 23
click at [37, 671] on icon at bounding box center [43, 669] width 17 height 17
click at [1101, 667] on span "✋" at bounding box center [1099, 670] width 19 height 23
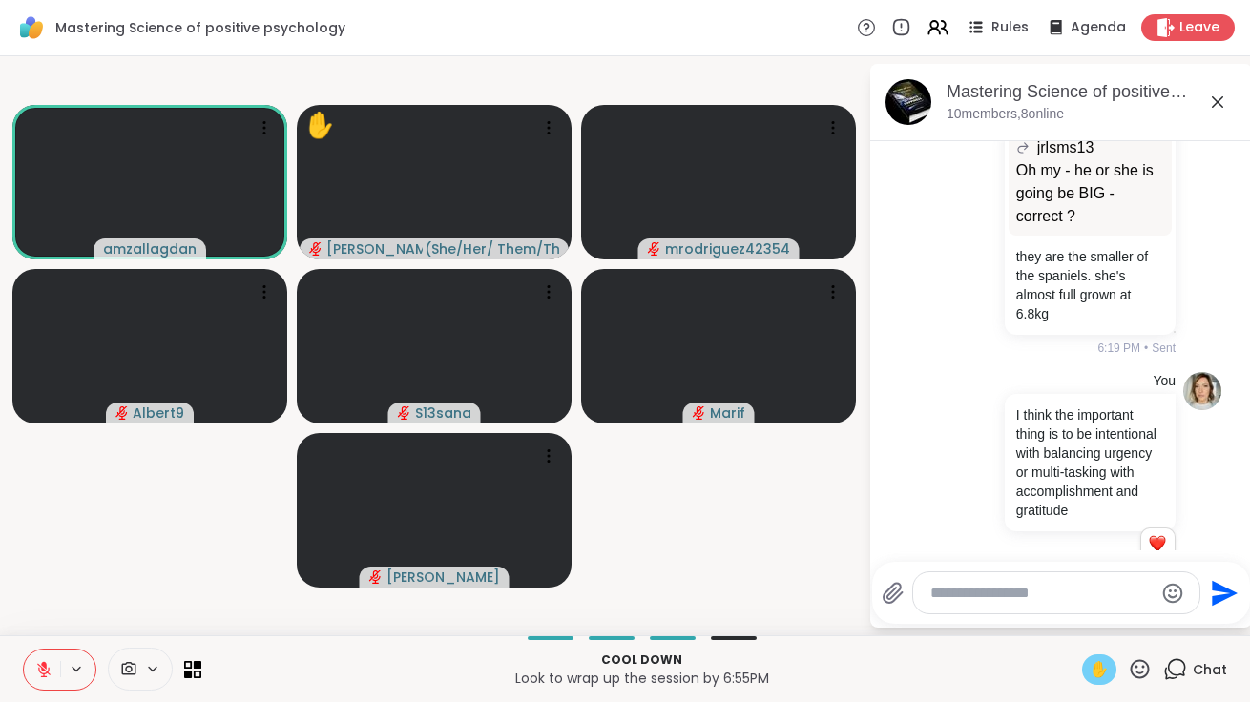
click at [48, 667] on icon at bounding box center [43, 669] width 13 height 13
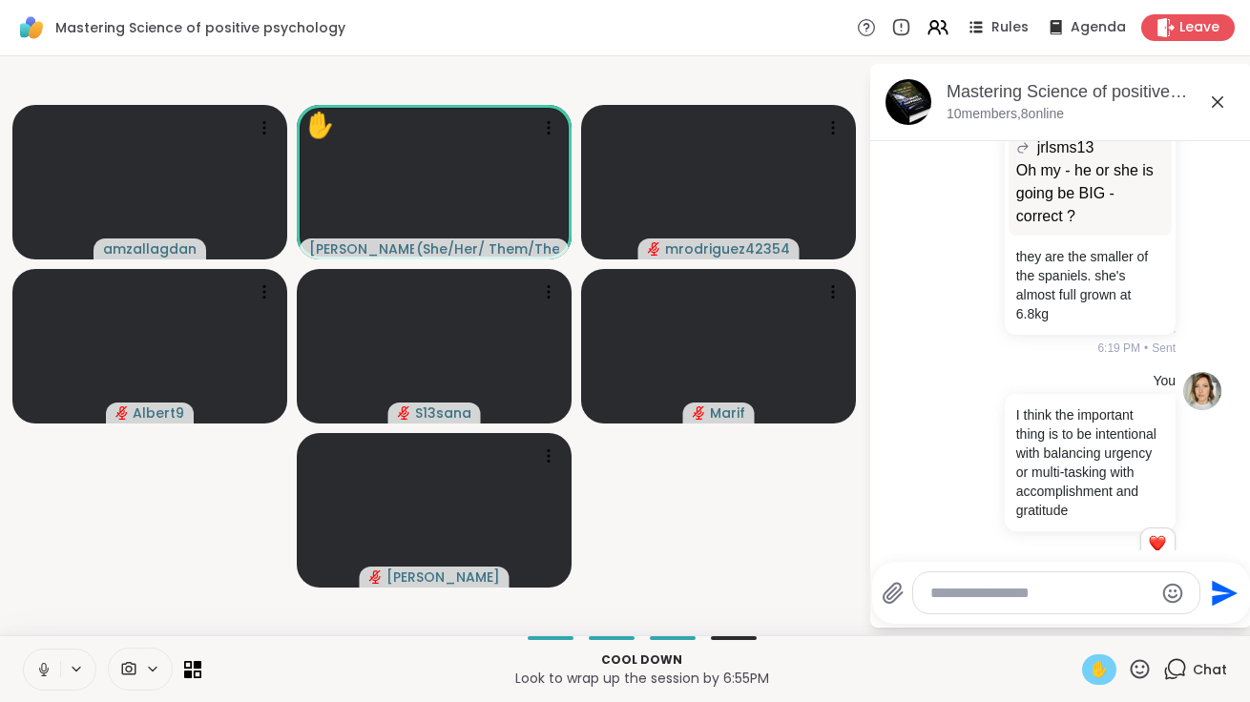
click at [48, 667] on icon at bounding box center [43, 669] width 17 height 17
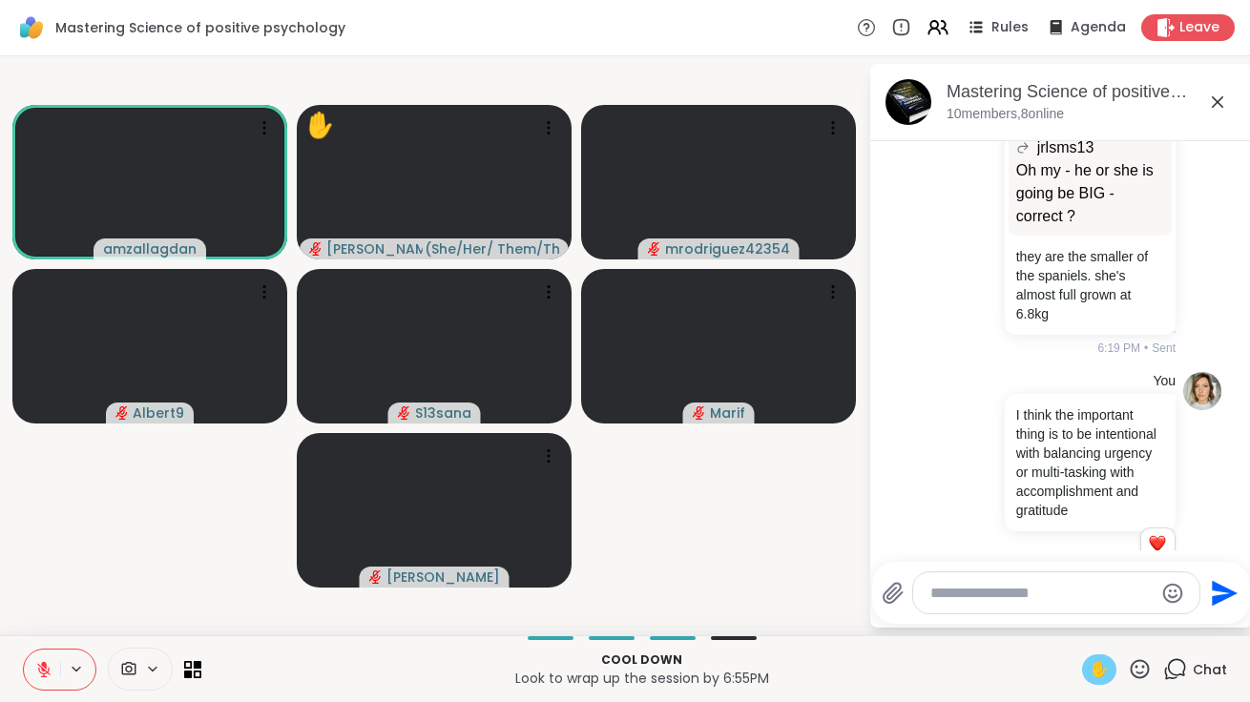
click at [1118, 672] on div "✋" at bounding box center [1117, 670] width 70 height 31
click at [1101, 672] on span "✋" at bounding box center [1099, 670] width 19 height 23
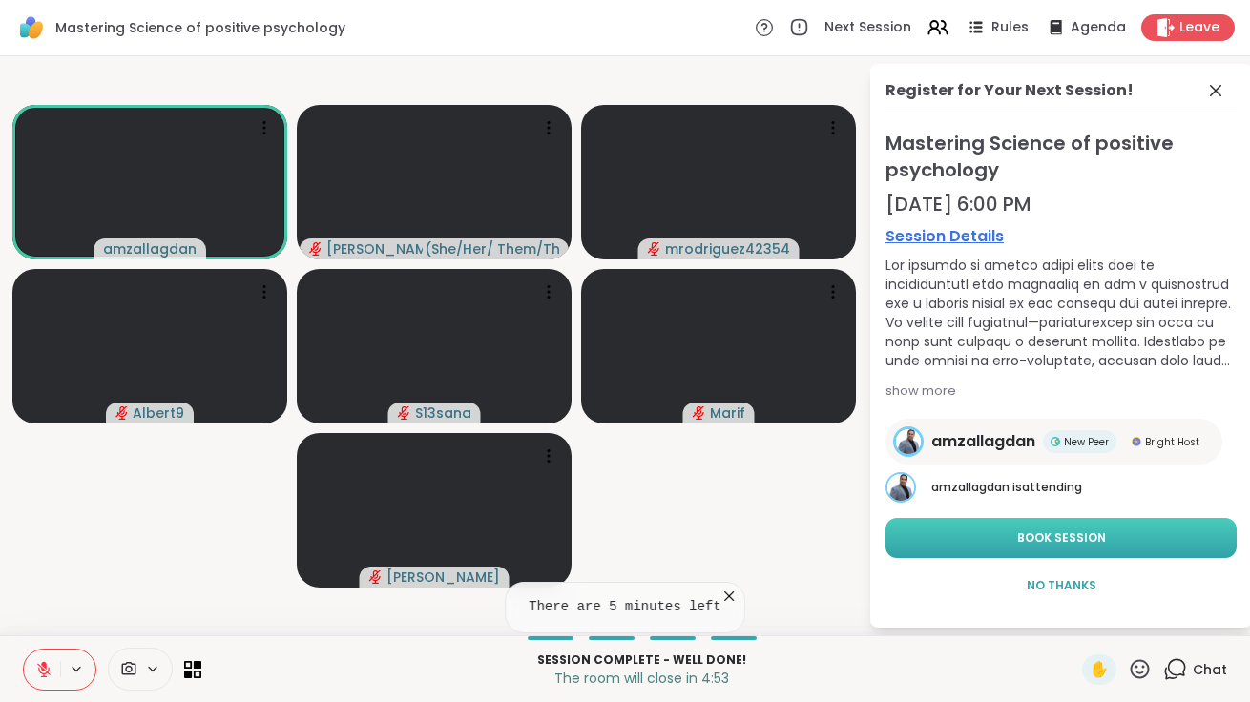
click at [1081, 543] on span "Book Session" at bounding box center [1061, 538] width 89 height 17
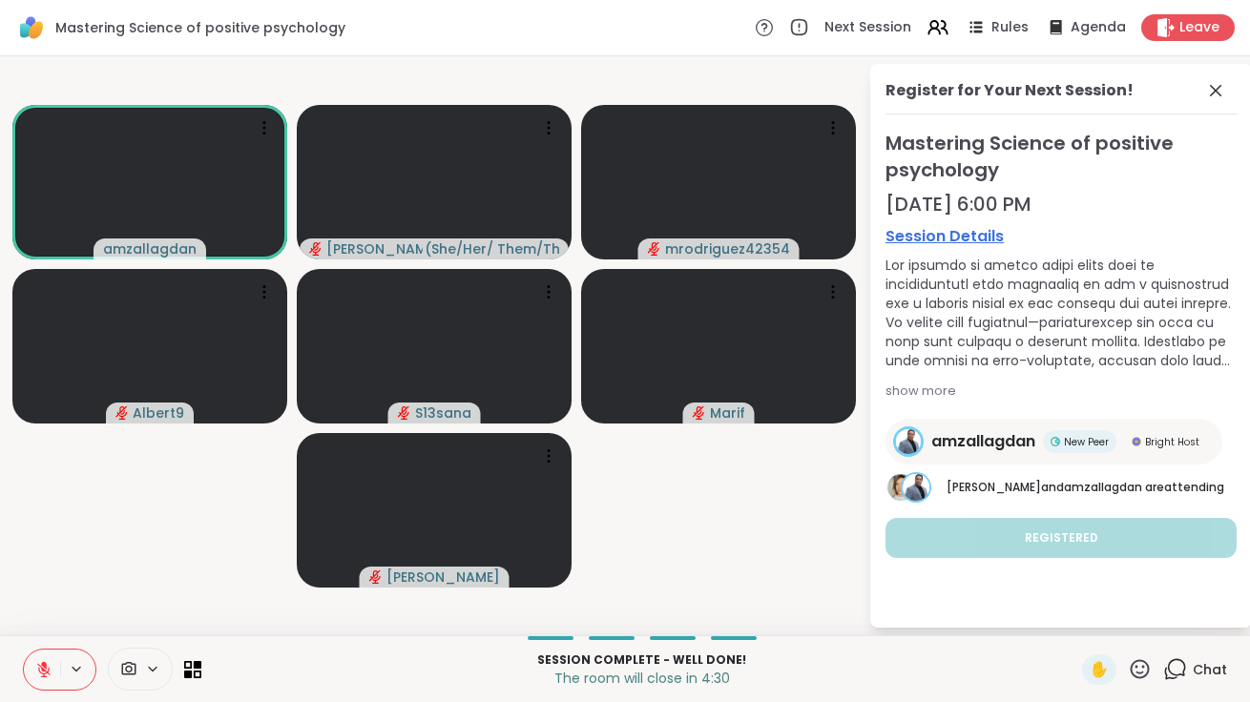
click at [1178, 671] on icon at bounding box center [1175, 670] width 24 height 24
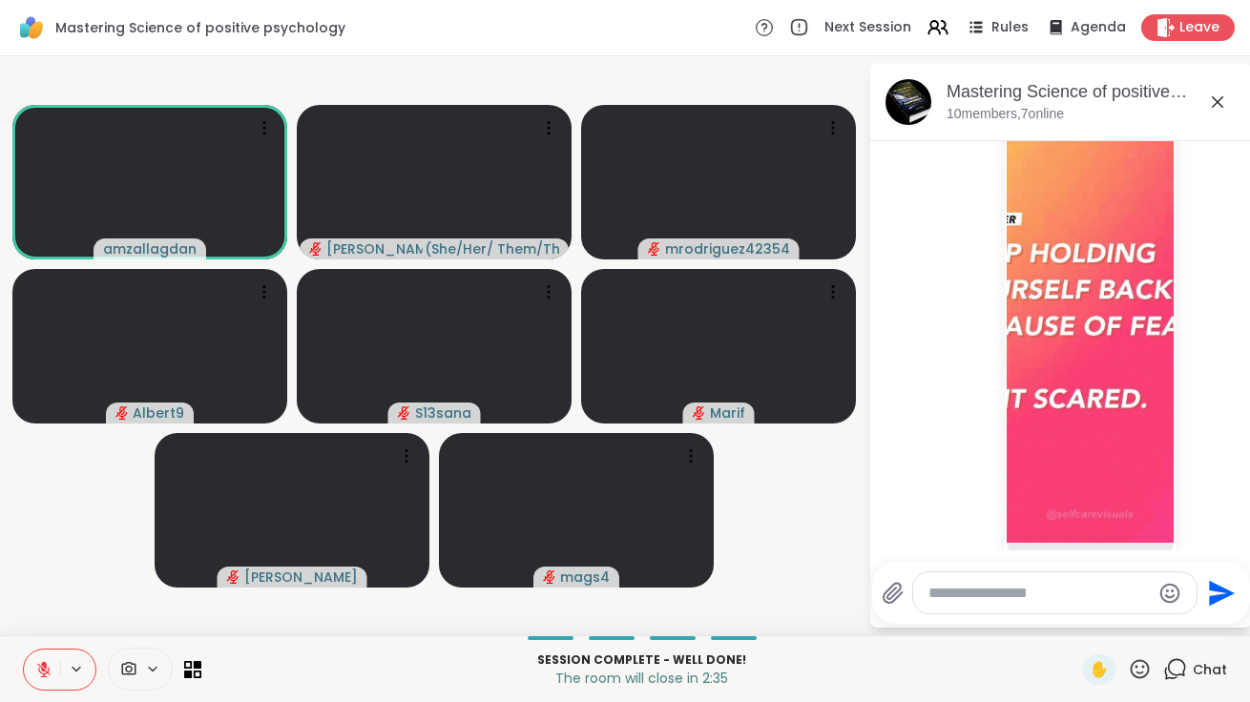
scroll to position [1721, 0]
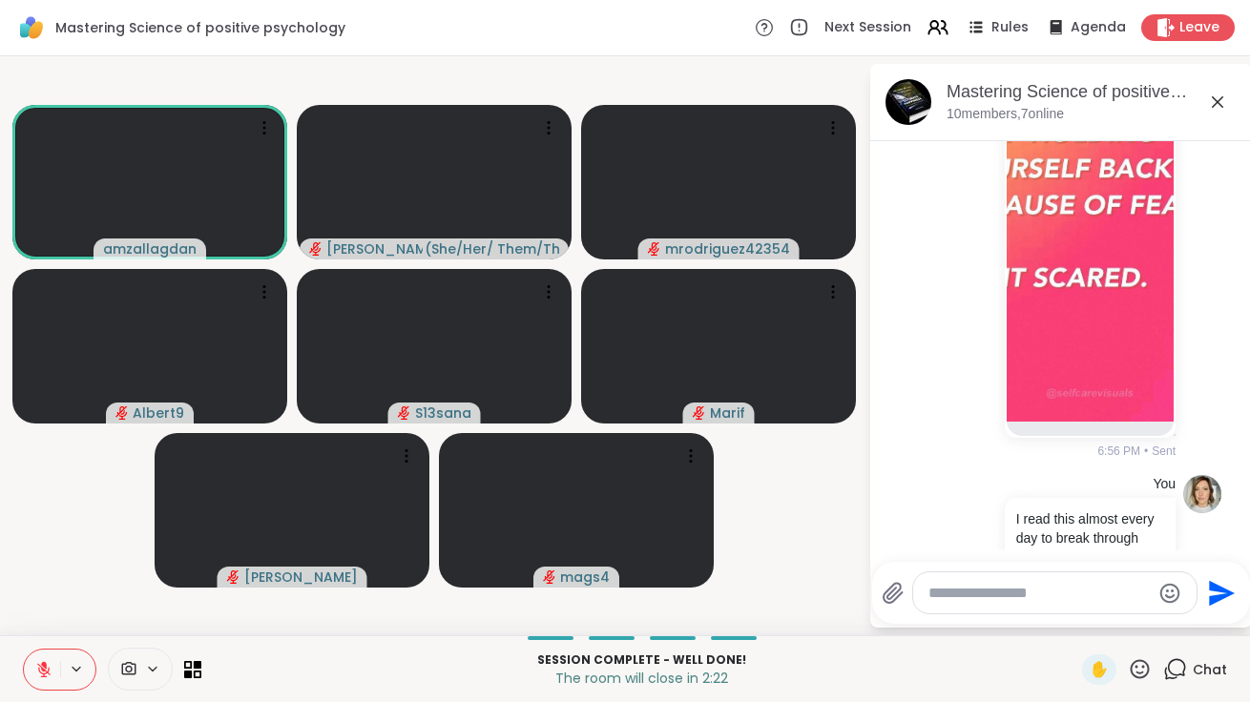
click at [1144, 673] on icon at bounding box center [1140, 670] width 24 height 24
click at [1094, 623] on span "❤️" at bounding box center [1084, 619] width 19 height 23
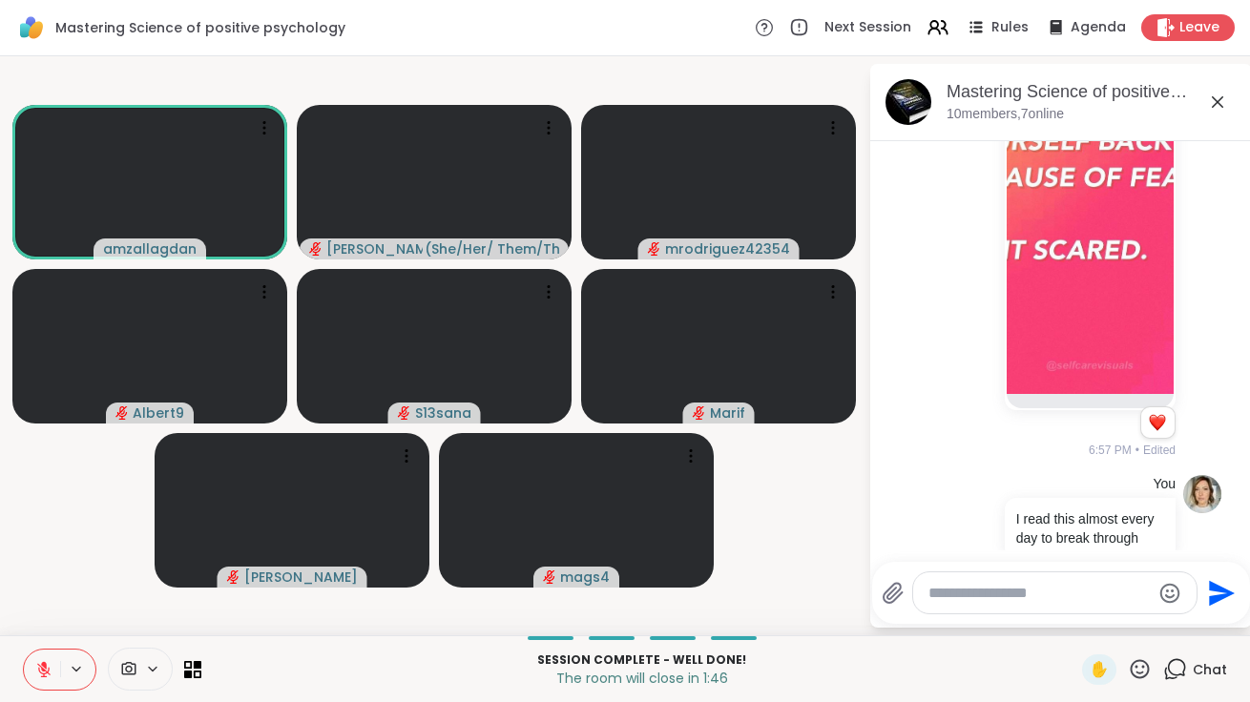
click at [962, 600] on textarea "Type your message" at bounding box center [1040, 593] width 222 height 19
type textarea "**********"
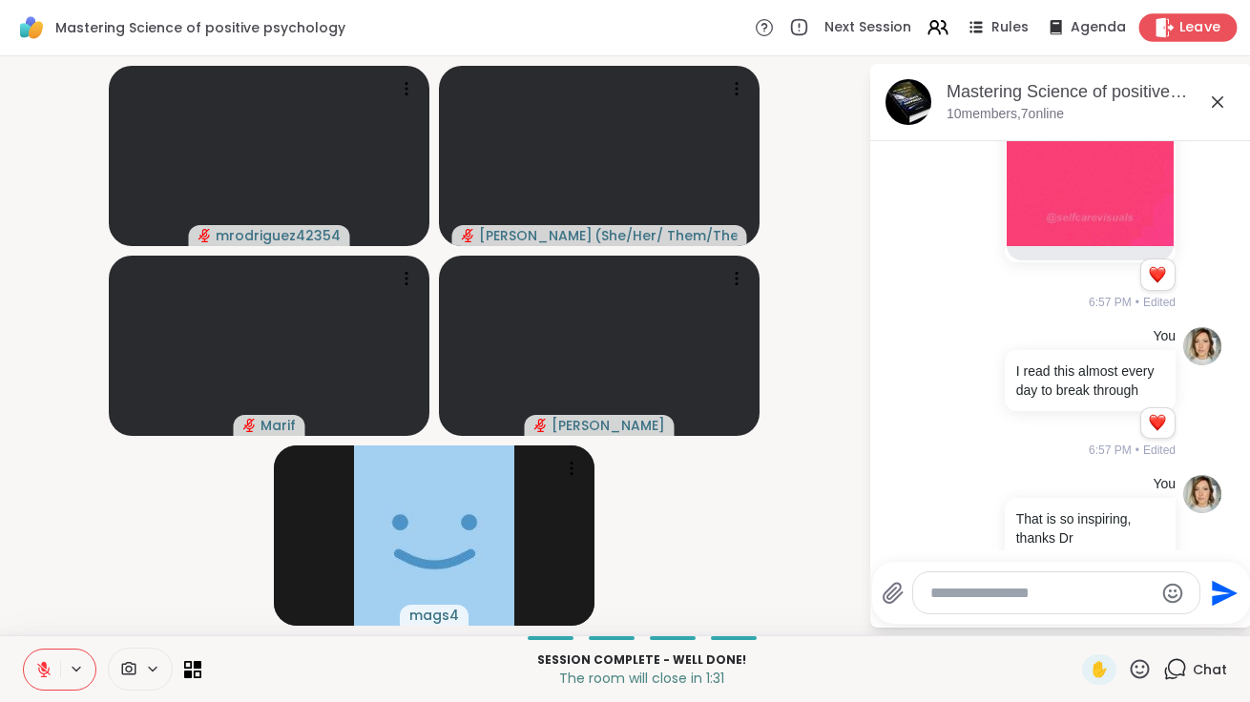
click at [1202, 18] on span "Leave" at bounding box center [1201, 28] width 42 height 20
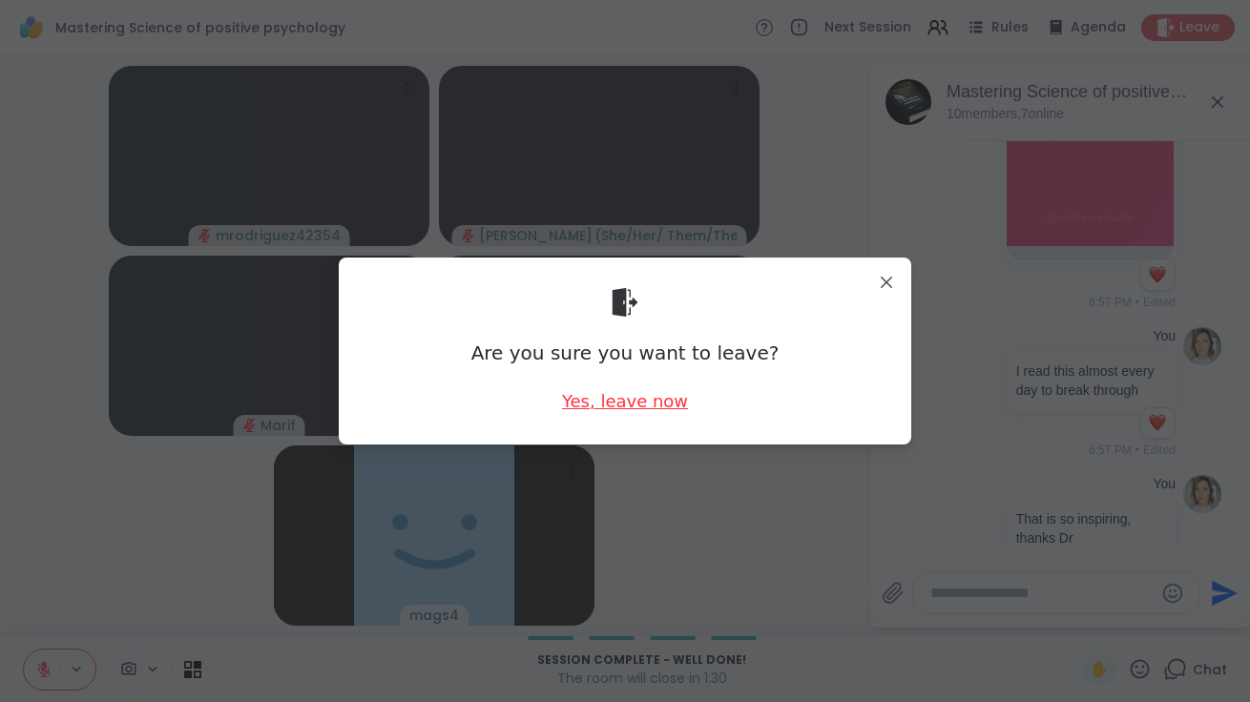
click at [652, 403] on div "Yes, leave now" at bounding box center [625, 401] width 126 height 24
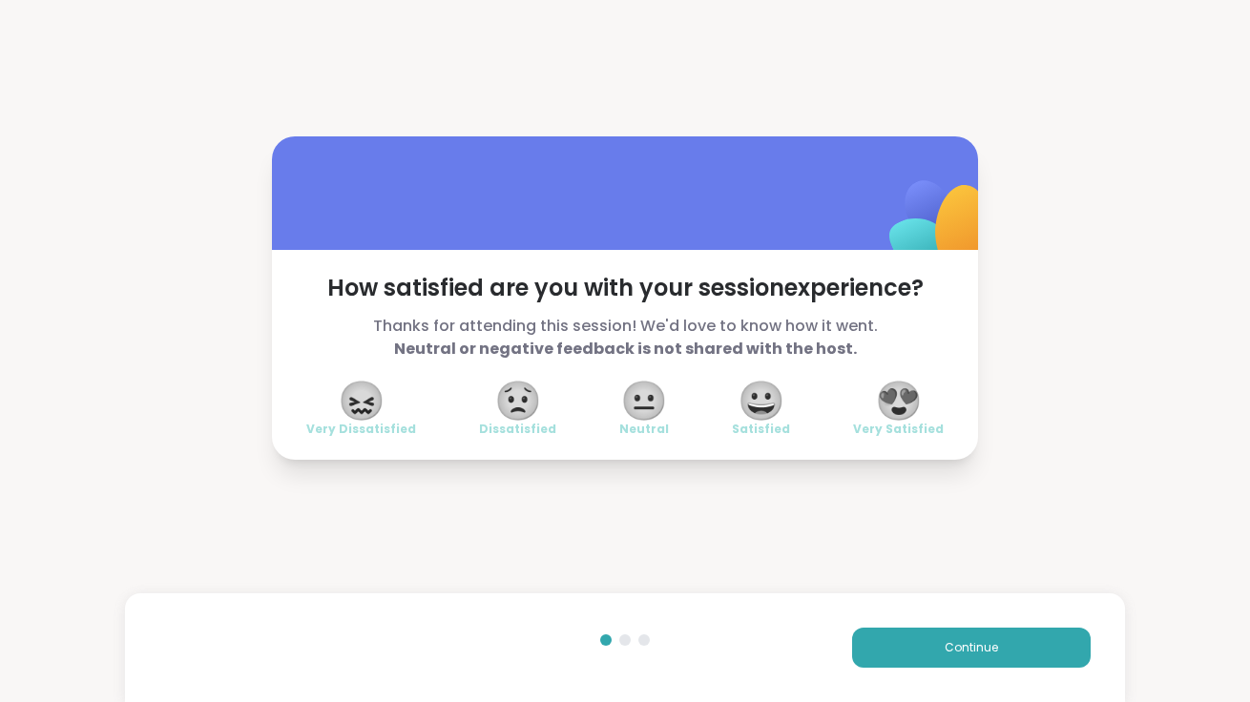
click at [769, 401] on span "😀" at bounding box center [762, 401] width 48 height 34
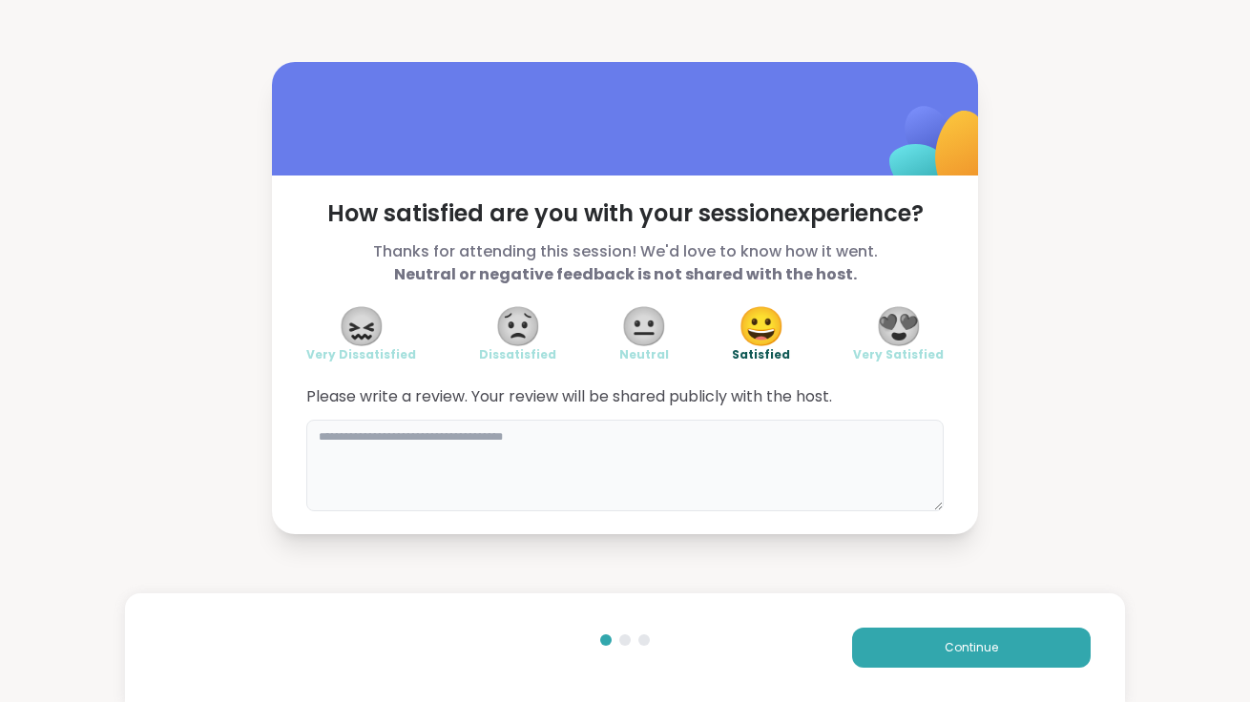
click at [458, 446] on textarea at bounding box center [625, 466] width 638 height 92
type textarea "*"
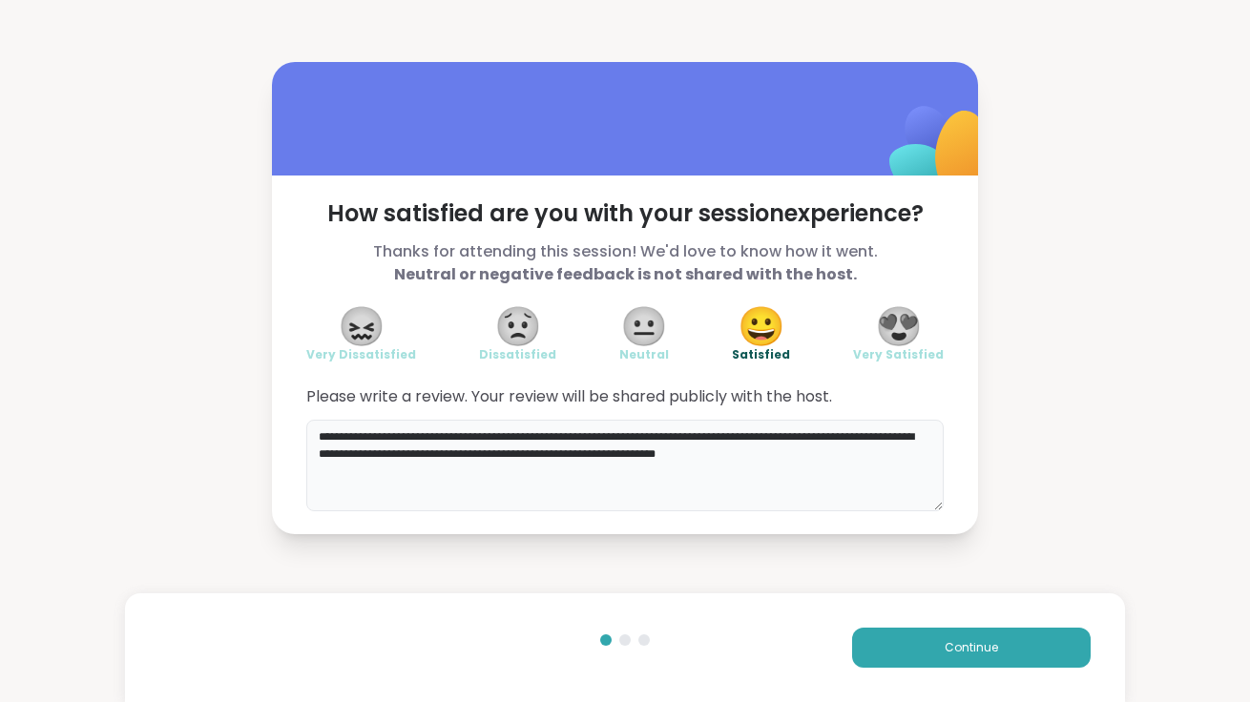
click at [649, 449] on textarea "**********" at bounding box center [625, 466] width 638 height 92
click at [826, 450] on textarea "**********" at bounding box center [625, 466] width 638 height 92
drag, startPoint x: 794, startPoint y: 434, endPoint x: 841, endPoint y: 435, distance: 46.8
click at [841, 435] on textarea "**********" at bounding box center [625, 466] width 638 height 92
click at [408, 472] on textarea "**********" at bounding box center [625, 466] width 638 height 92
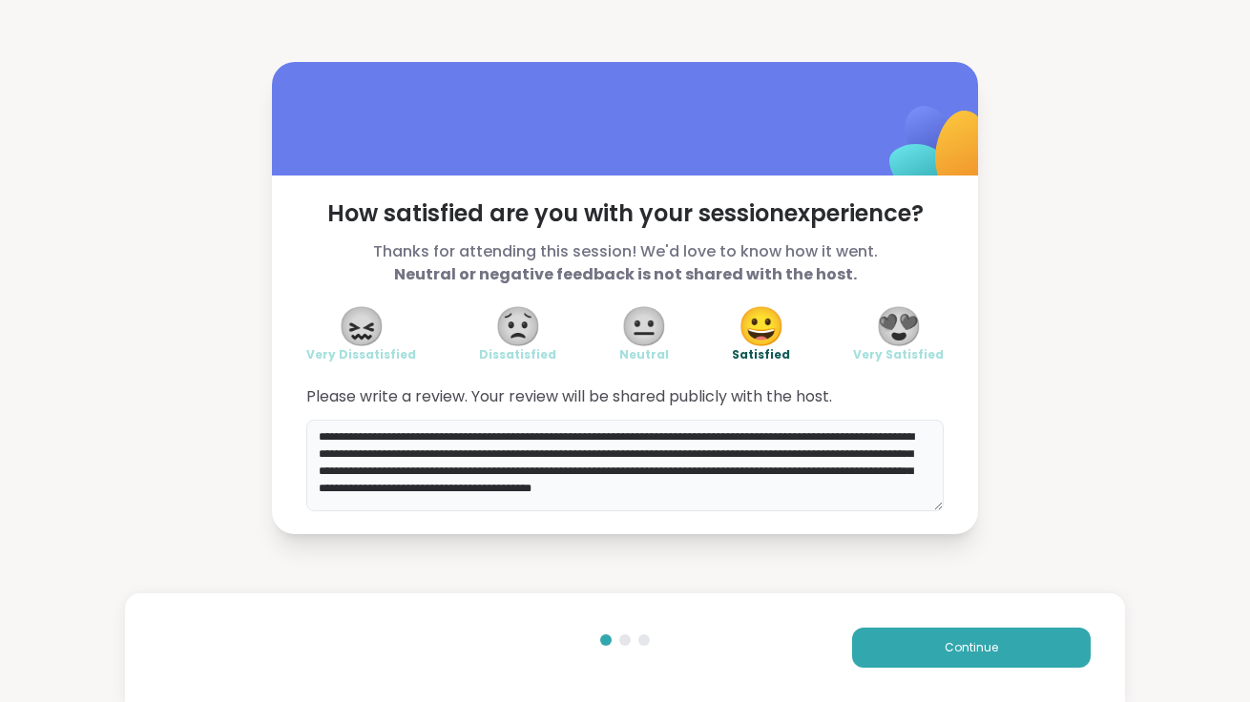
scroll to position [3, 0]
drag, startPoint x: 572, startPoint y: 484, endPoint x: 573, endPoint y: 495, distance: 11.5
click at [573, 498] on textarea "**********" at bounding box center [625, 466] width 638 height 92
drag, startPoint x: 862, startPoint y: 487, endPoint x: 903, endPoint y: 485, distance: 41.1
click at [903, 485] on textarea "**********" at bounding box center [625, 466] width 638 height 92
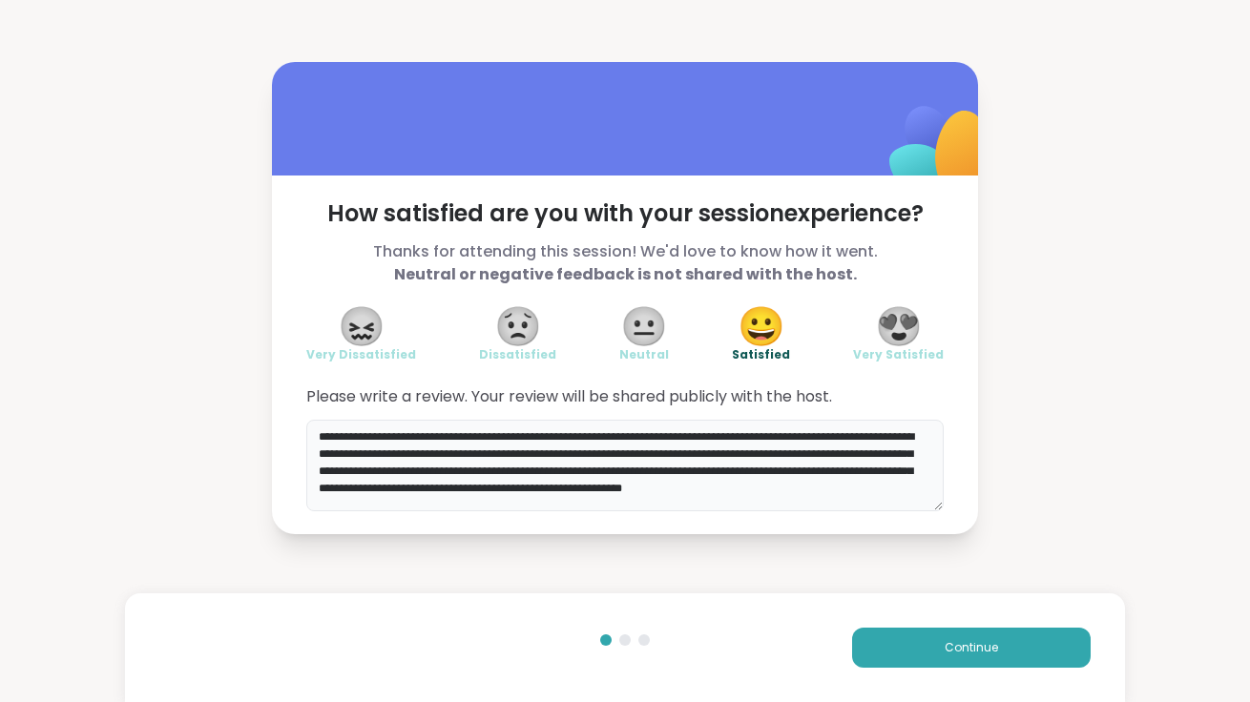
scroll to position [11, 0]
drag, startPoint x: 868, startPoint y: 487, endPoint x: 890, endPoint y: 499, distance: 26.0
click at [890, 501] on textarea "**********" at bounding box center [625, 466] width 638 height 92
type textarea "**********"
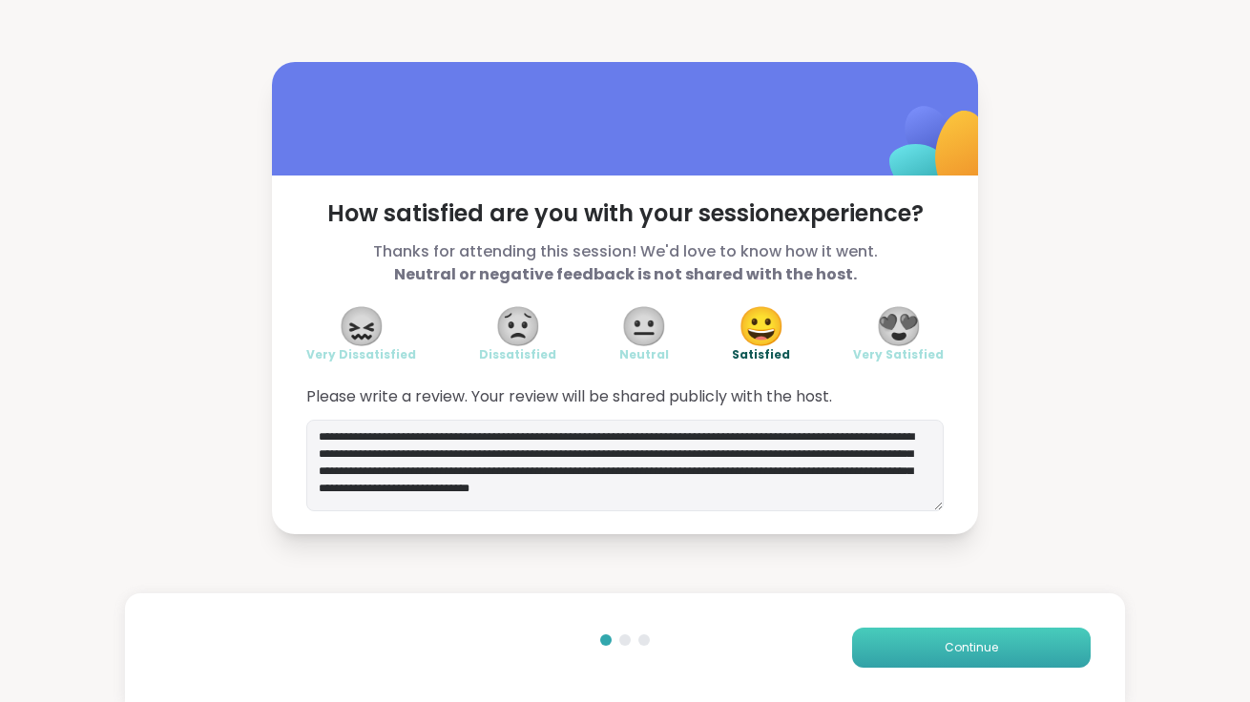
click at [925, 637] on button "Continue" at bounding box center [971, 648] width 239 height 40
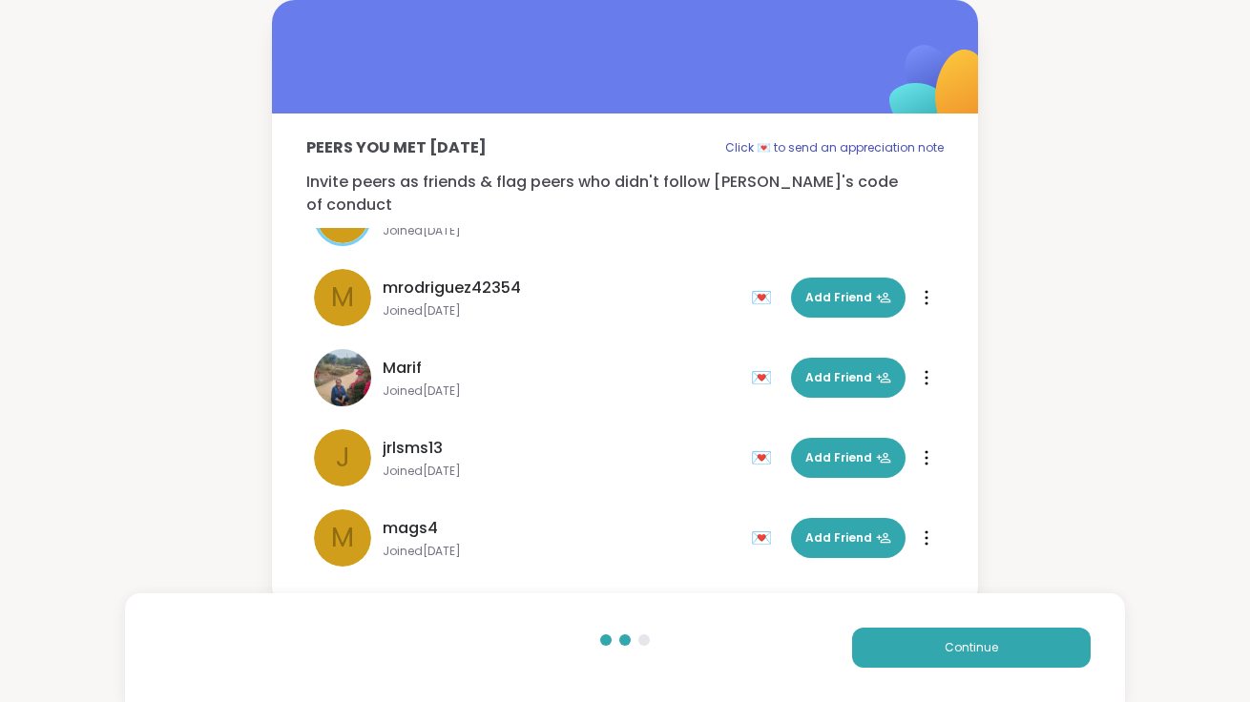
scroll to position [294, 0]
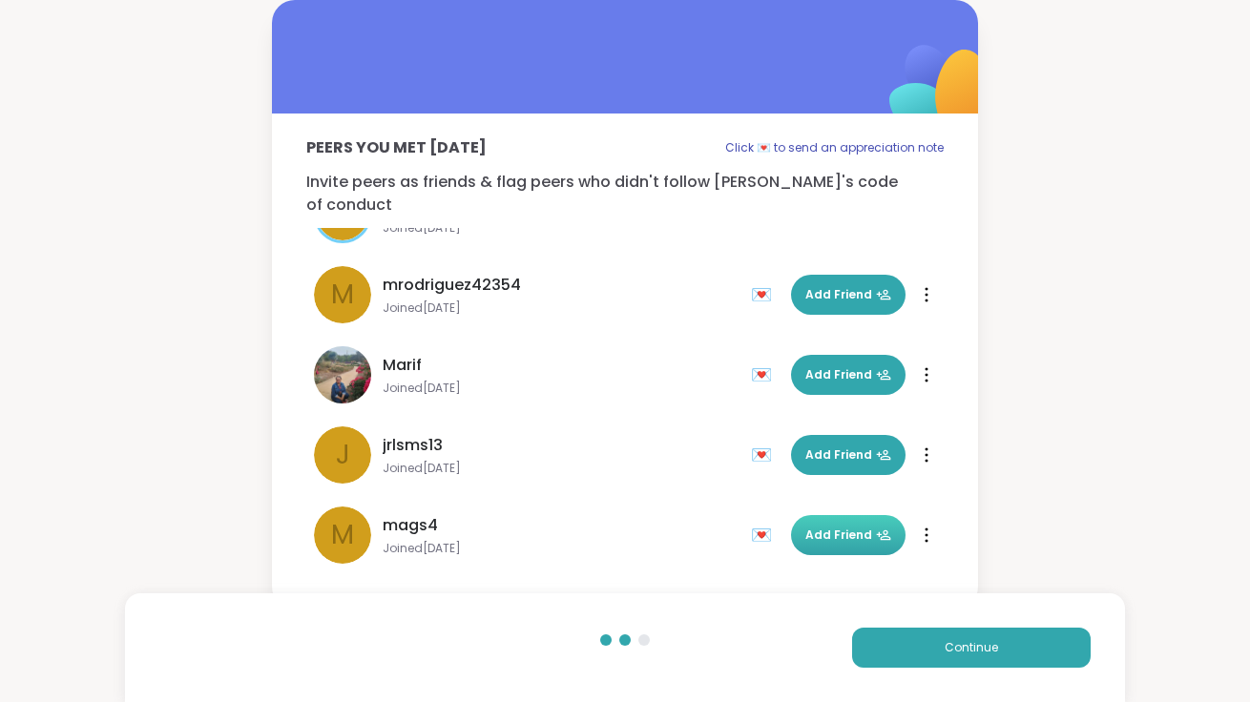
click at [825, 527] on span "Add Friend" at bounding box center [848, 535] width 86 height 17
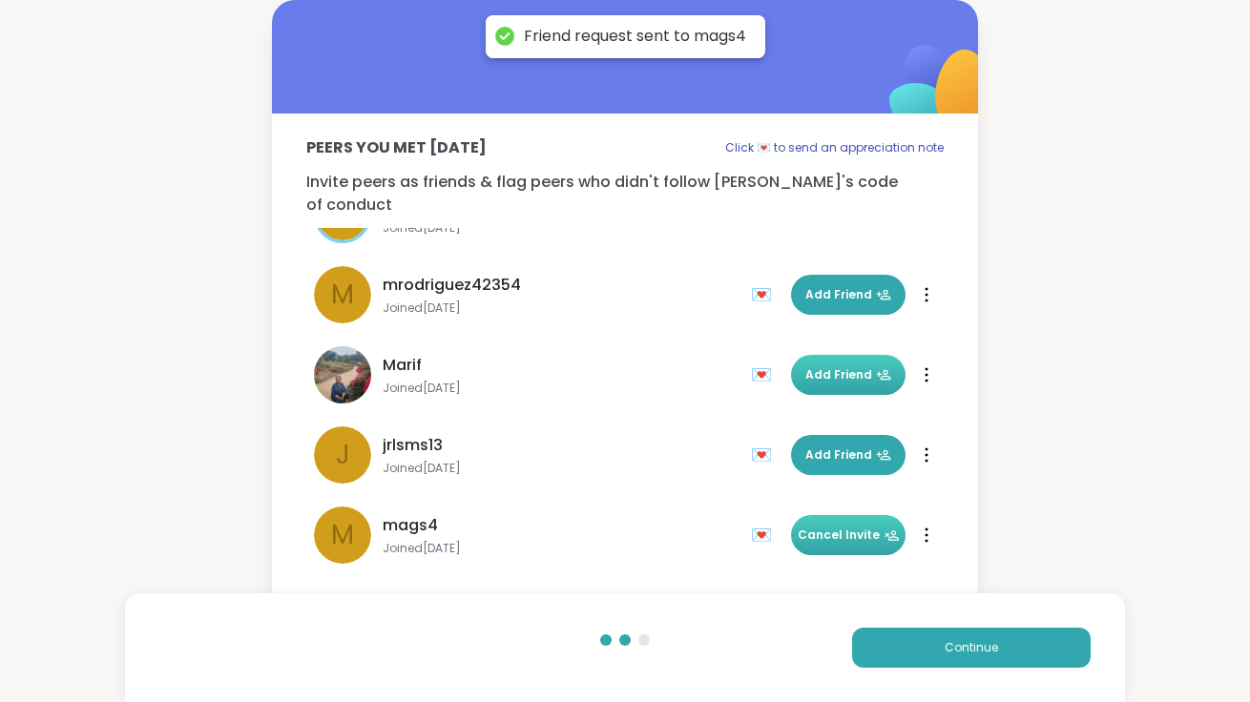
click at [837, 366] on span "Add Friend" at bounding box center [848, 374] width 86 height 17
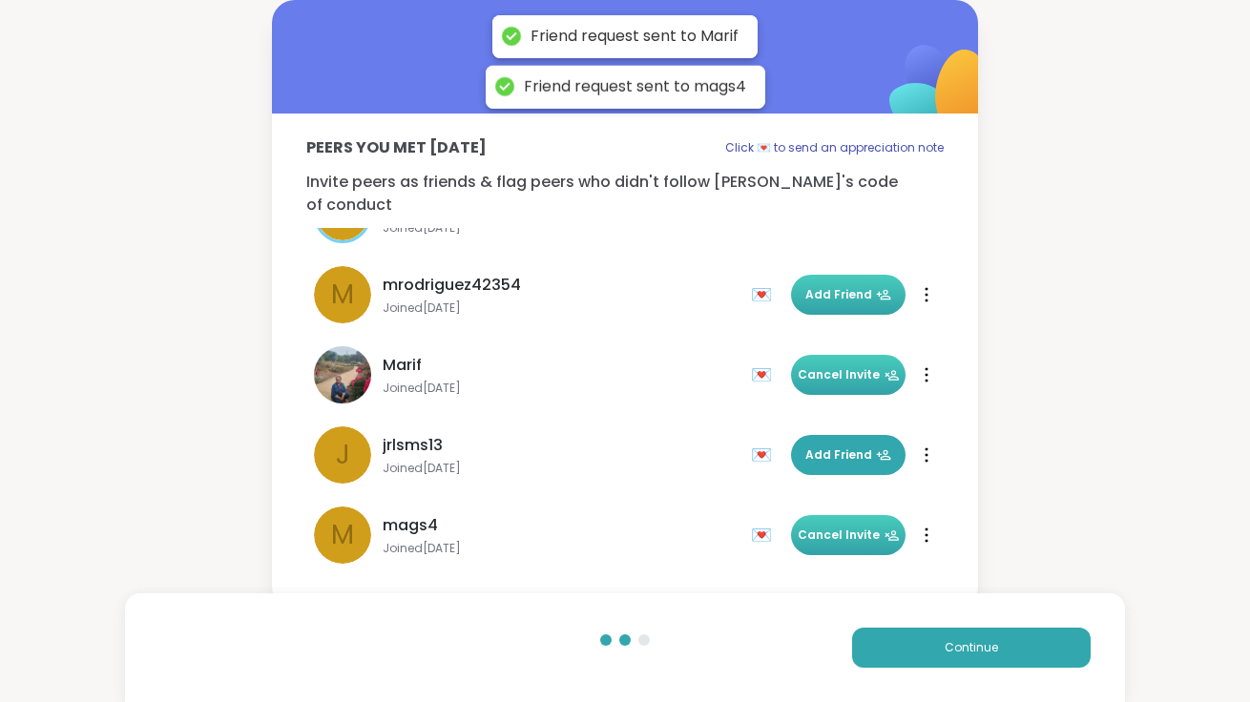
click at [856, 287] on button "Add Friend" at bounding box center [848, 295] width 115 height 40
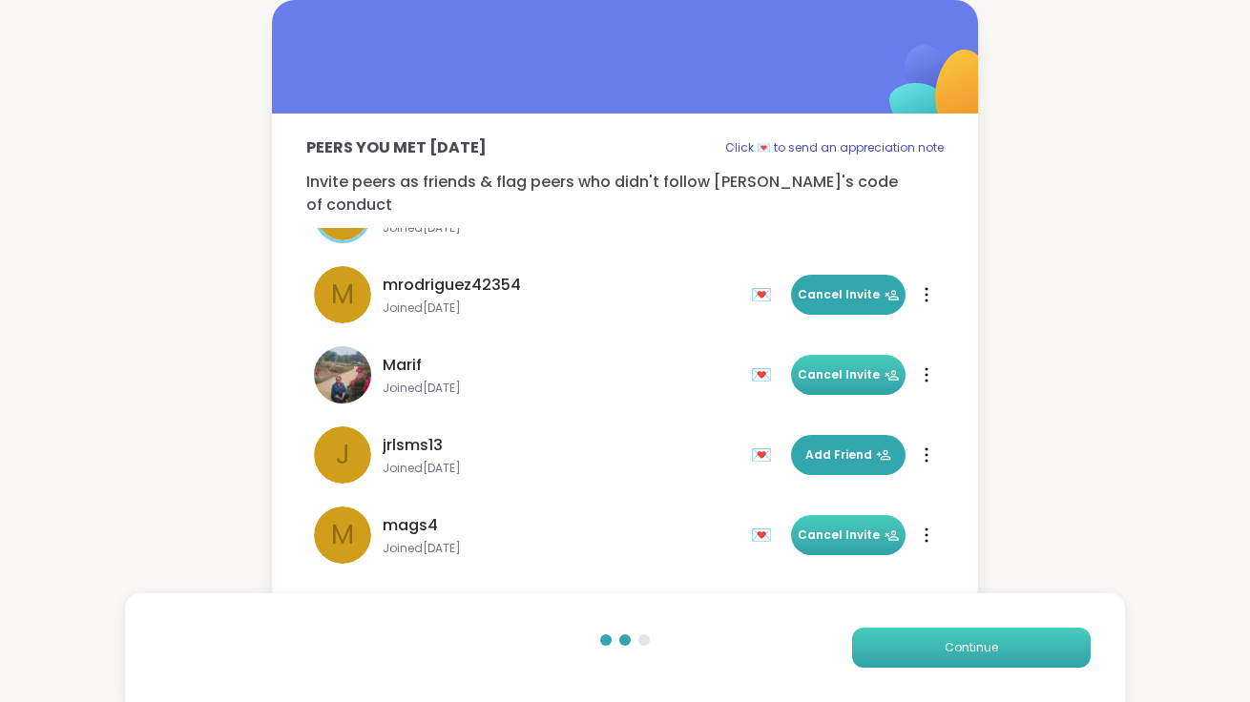
click at [949, 649] on span "Continue" at bounding box center [971, 647] width 53 height 17
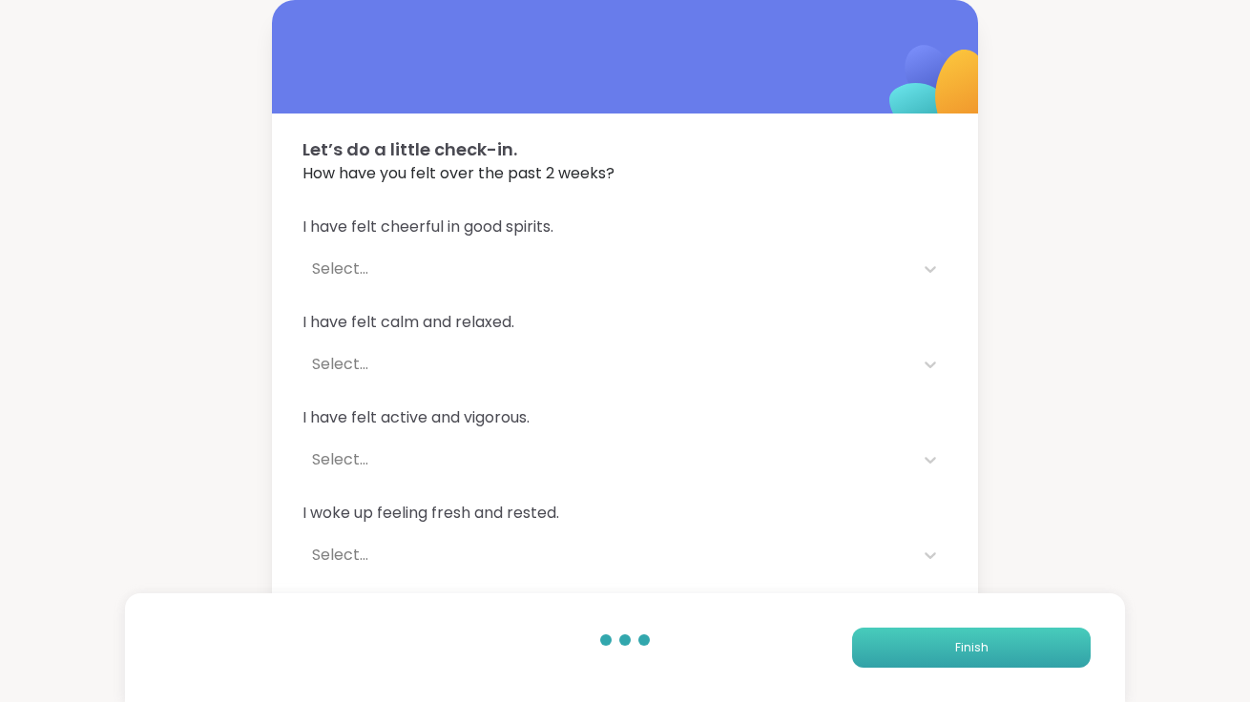
click at [895, 648] on button "Finish" at bounding box center [971, 648] width 239 height 40
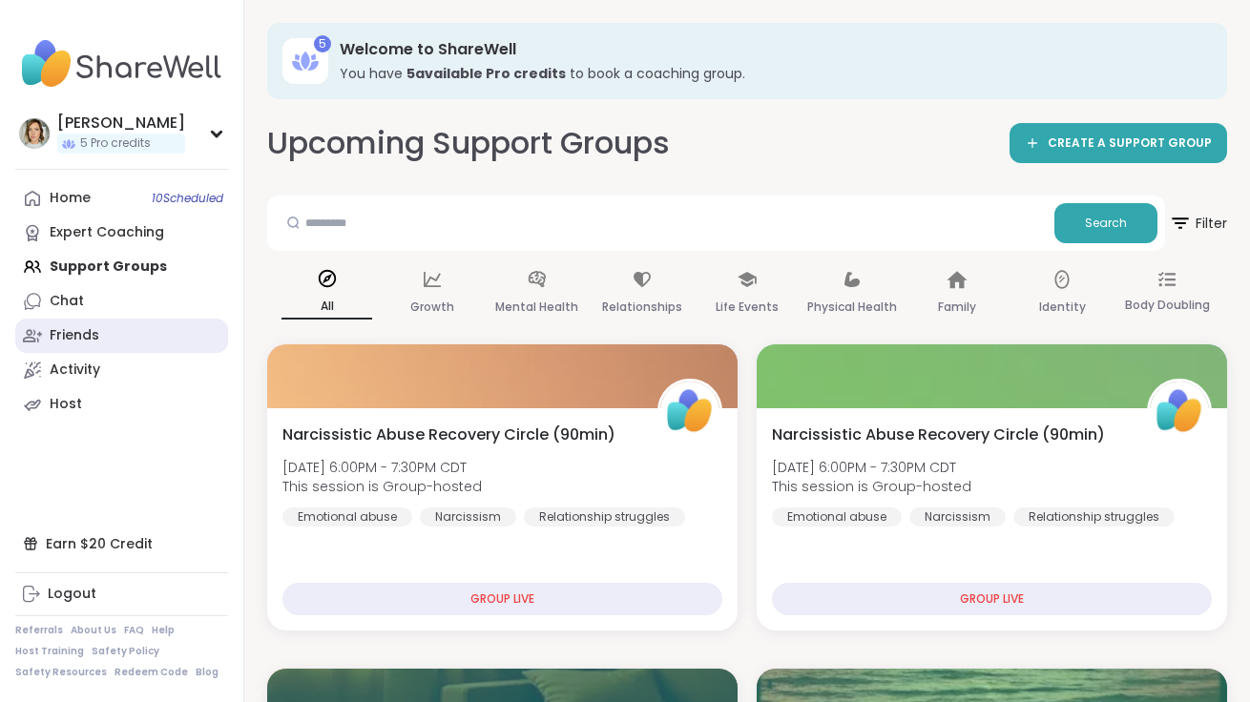
click at [84, 336] on div "Friends" at bounding box center [75, 335] width 50 height 19
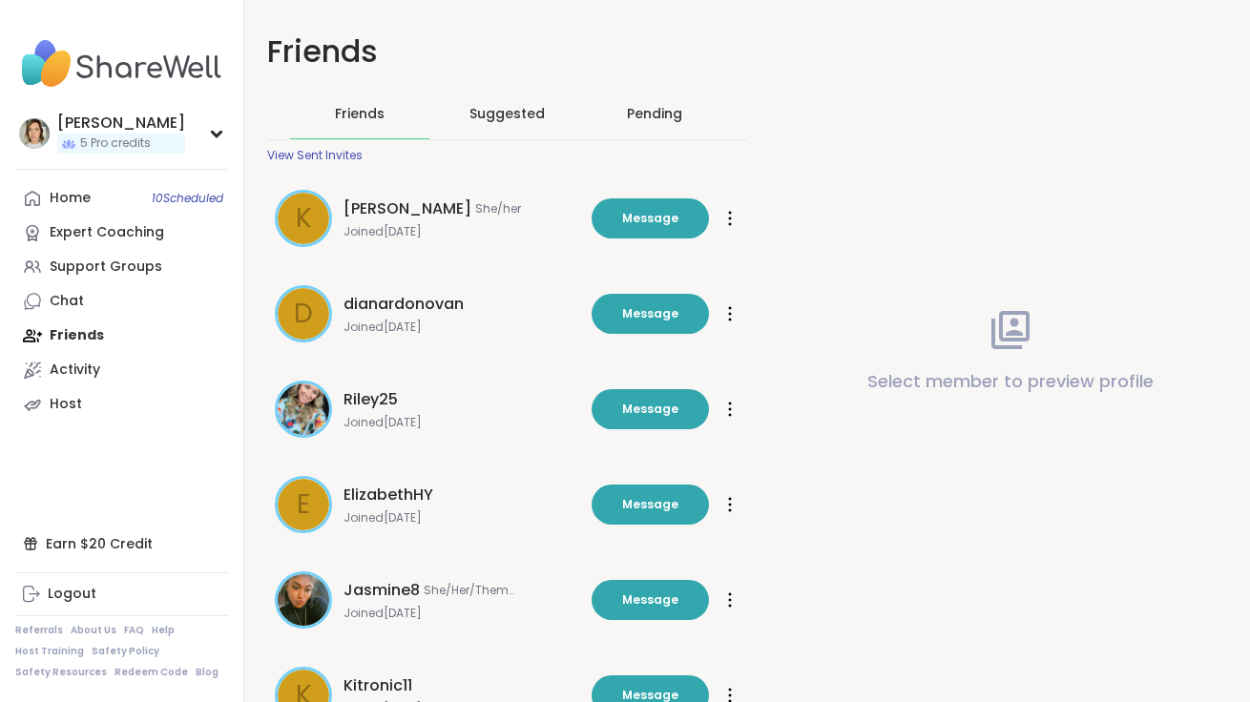
click at [503, 109] on span "Suggested" at bounding box center [507, 113] width 75 height 19
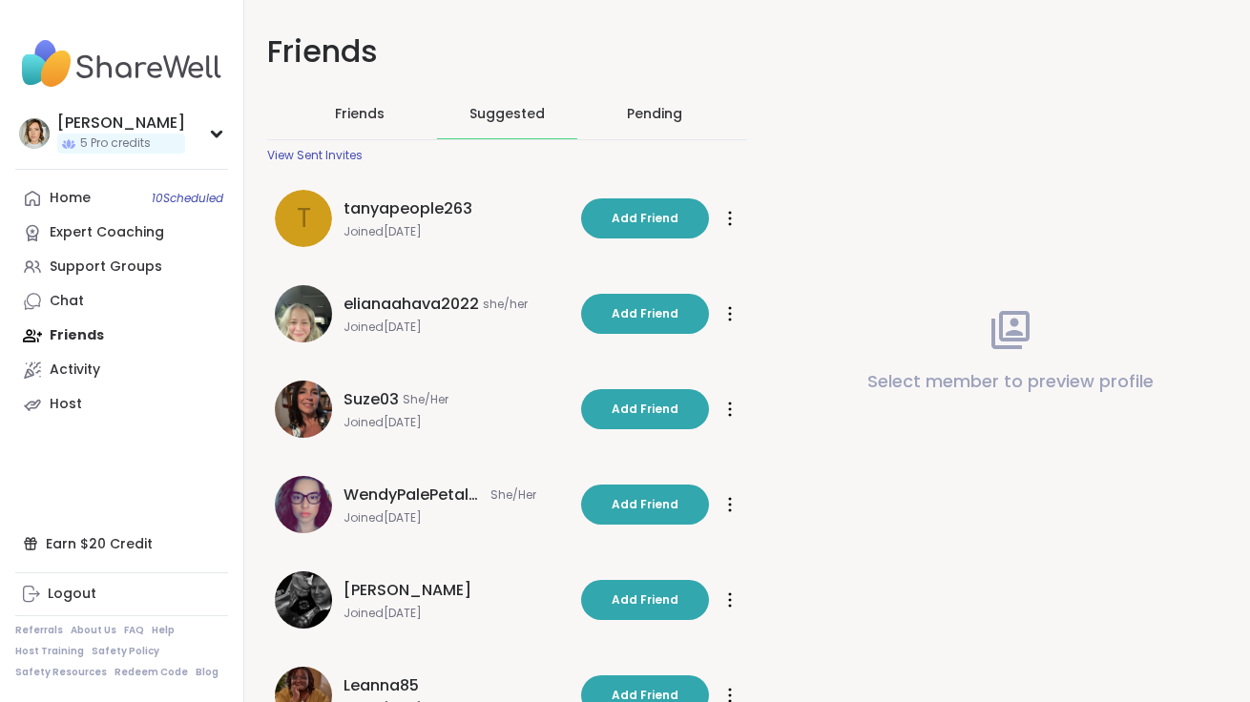
click at [632, 120] on div "Pending" at bounding box center [654, 113] width 55 height 19
